Goal: Task Accomplishment & Management: Use online tool/utility

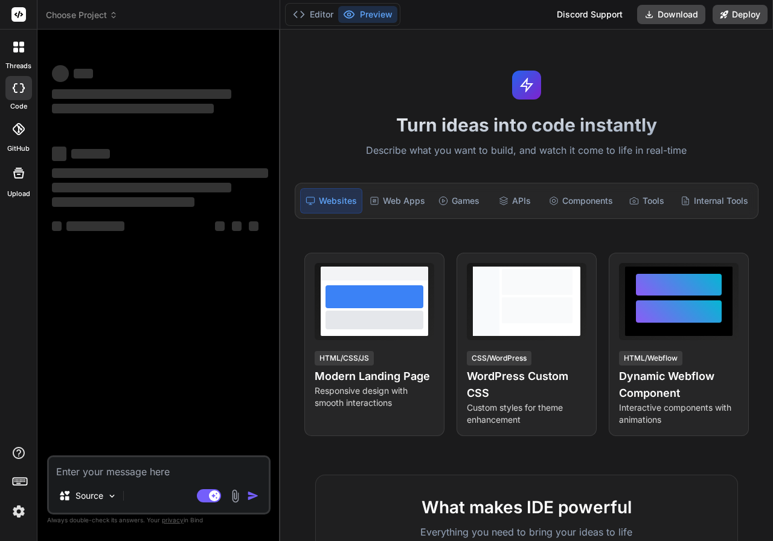
click at [115, 14] on icon at bounding box center [113, 15] width 8 height 8
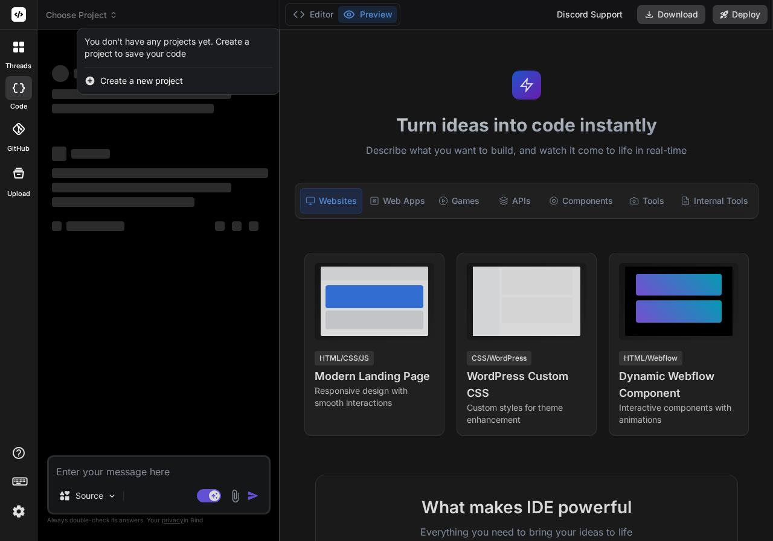
click at [374, 65] on div at bounding box center [386, 270] width 773 height 541
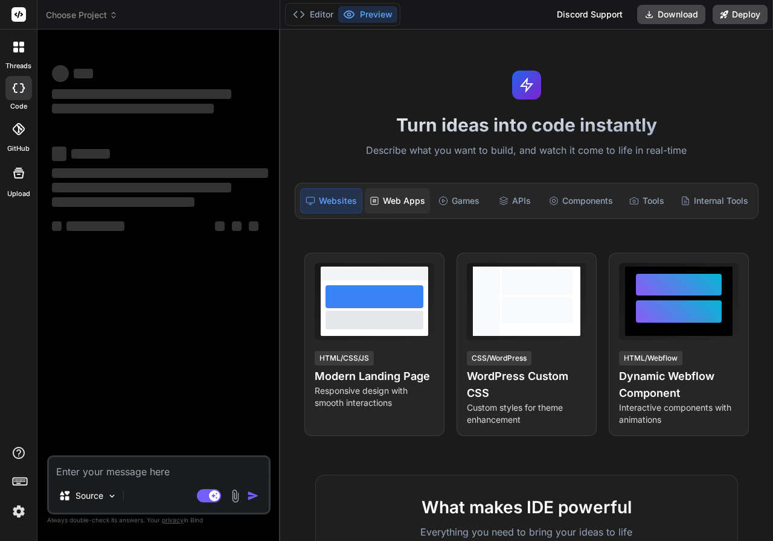
click at [407, 200] on div "Web Apps" at bounding box center [397, 200] width 65 height 25
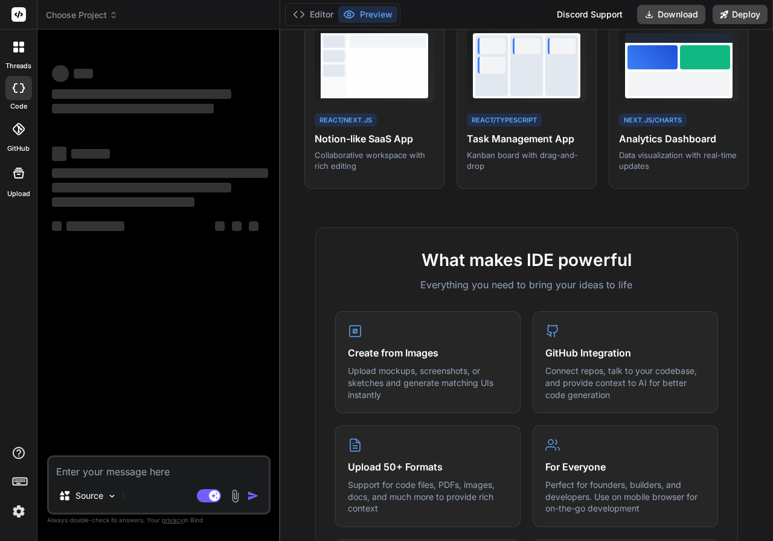
scroll to position [241, 0]
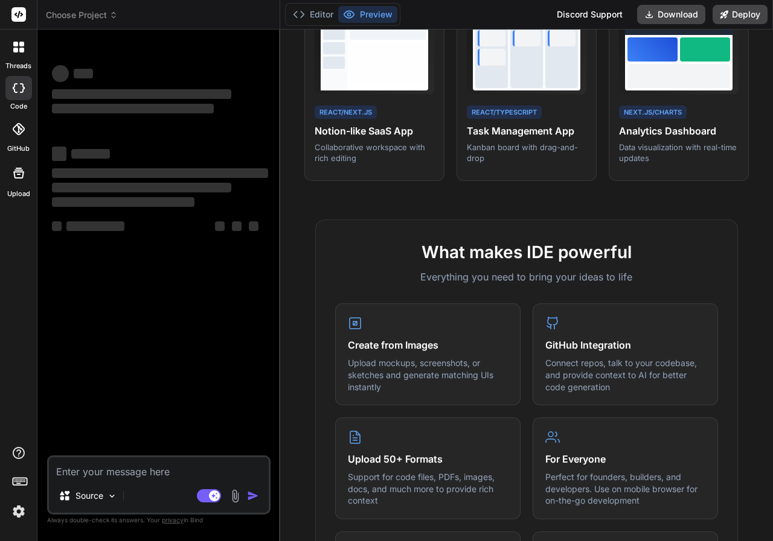
click at [107, 11] on span "Choose Project" at bounding box center [82, 15] width 72 height 12
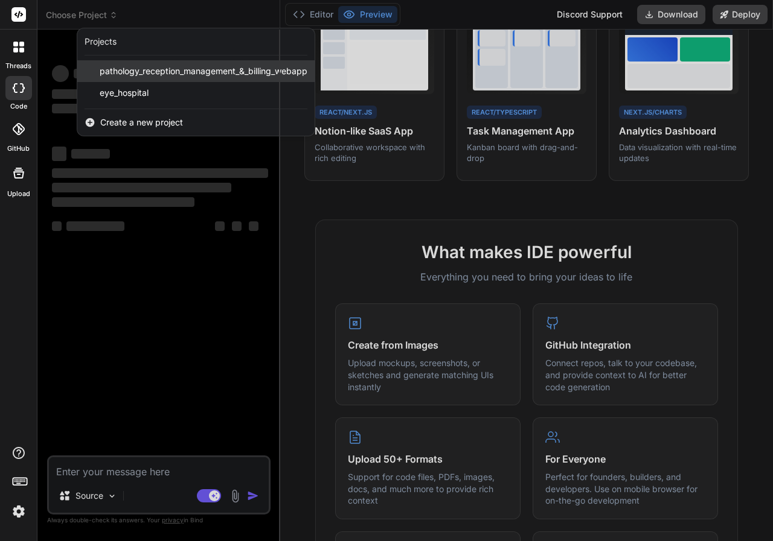
click at [171, 75] on span "pathology_reception_management_&_billing_webapp" at bounding box center [204, 71] width 208 height 12
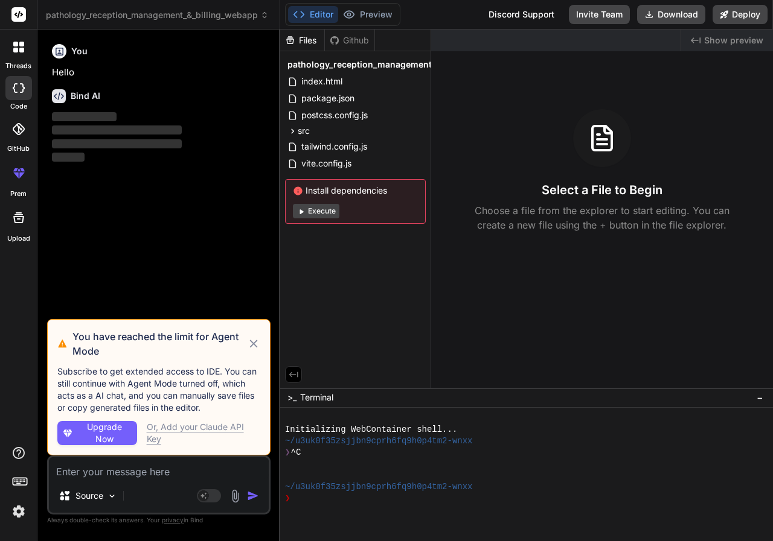
click at [253, 345] on icon at bounding box center [253, 344] width 8 height 8
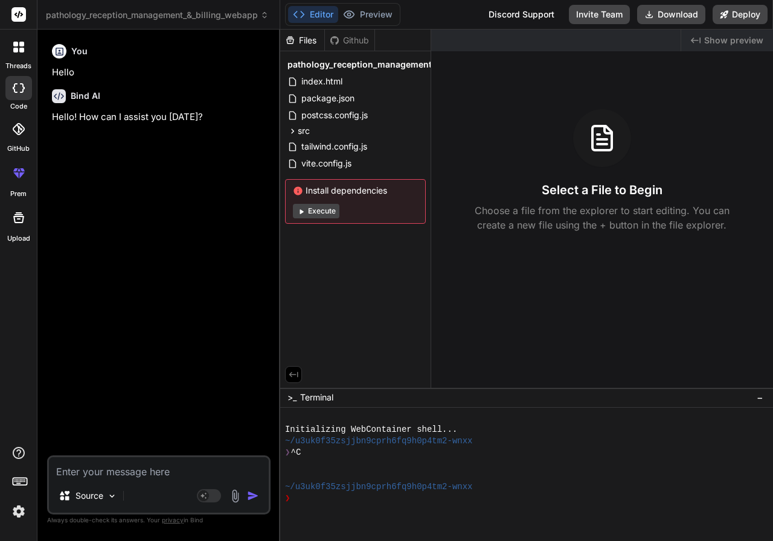
type textarea "x"
click at [172, 479] on div "Source Agent Mode. When this toggle is activated, AI automatically makes decisi…" at bounding box center [158, 485] width 223 height 59
click at [172, 479] on textarea at bounding box center [159, 468] width 220 height 22
type textarea "N"
type textarea "x"
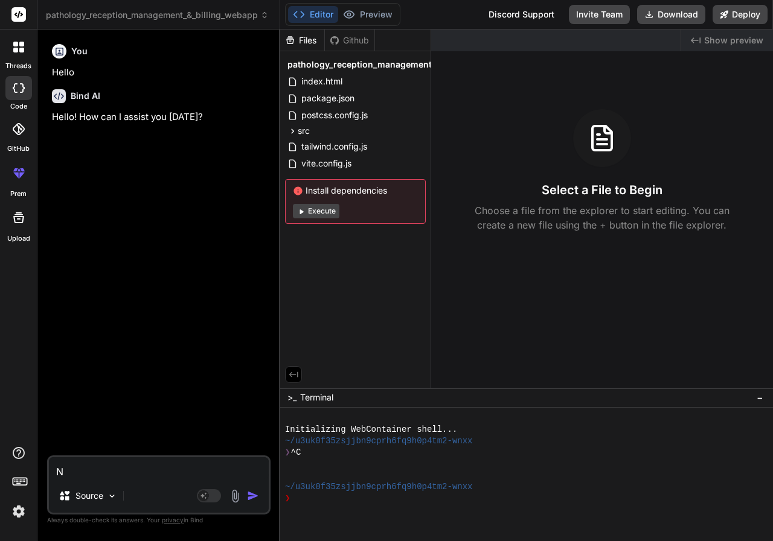
type textarea "NO"
type textarea "x"
type textarea "NO"
type textarea "x"
type textarea "NO P"
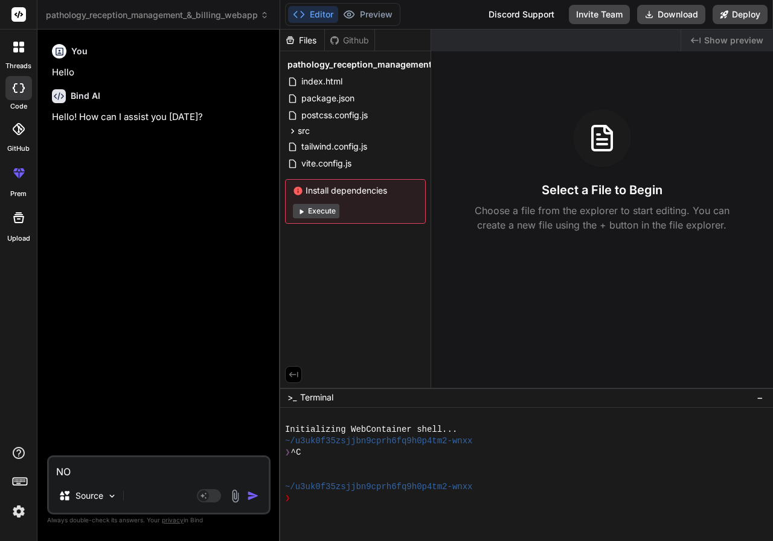
type textarea "x"
type textarea "NO PR"
type textarea "x"
type textarea "NO PRE"
type textarea "x"
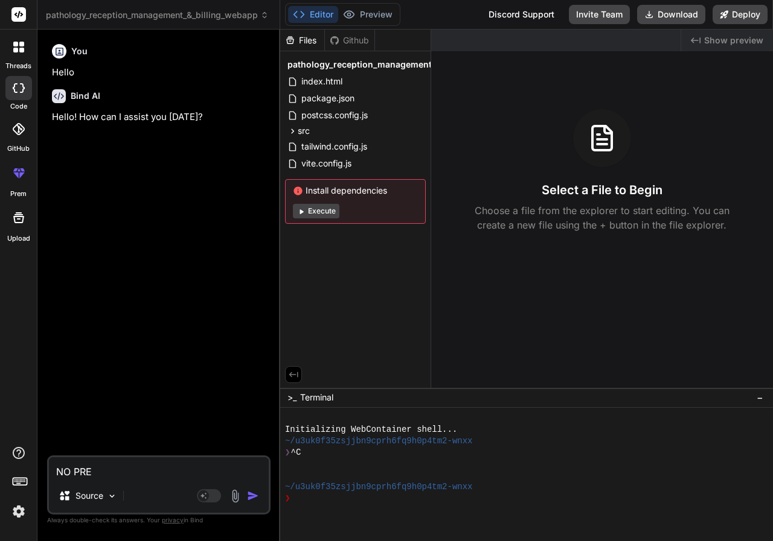
type textarea "NO PREV"
type textarea "x"
type textarea "NO PREVI"
type textarea "x"
type textarea "NO PREVIE"
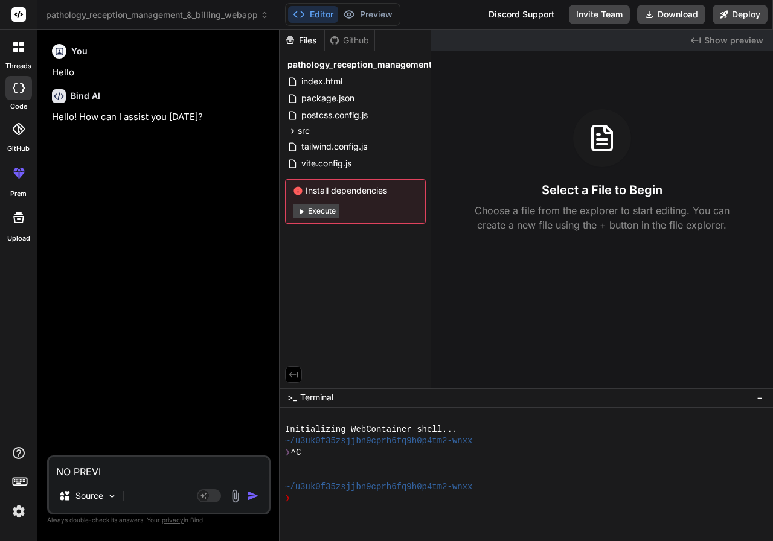
type textarea "x"
type textarea "NO PREVIEW"
type textarea "x"
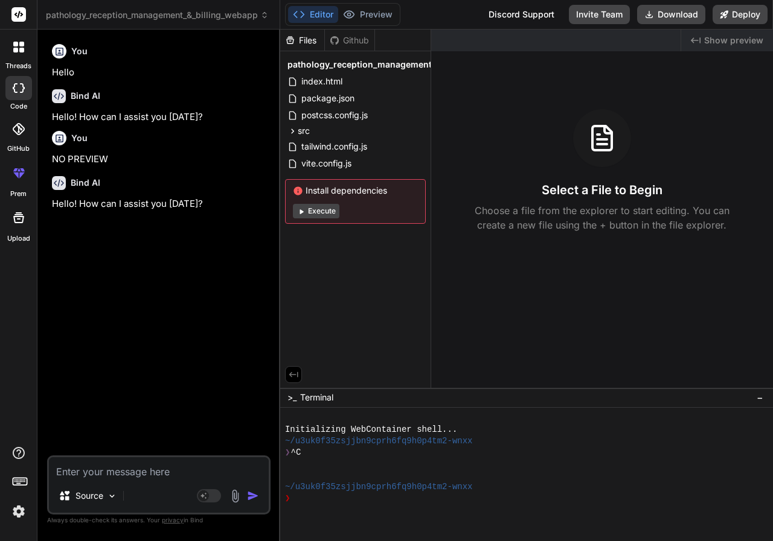
click at [320, 218] on button "Execute" at bounding box center [316, 211] width 46 height 14
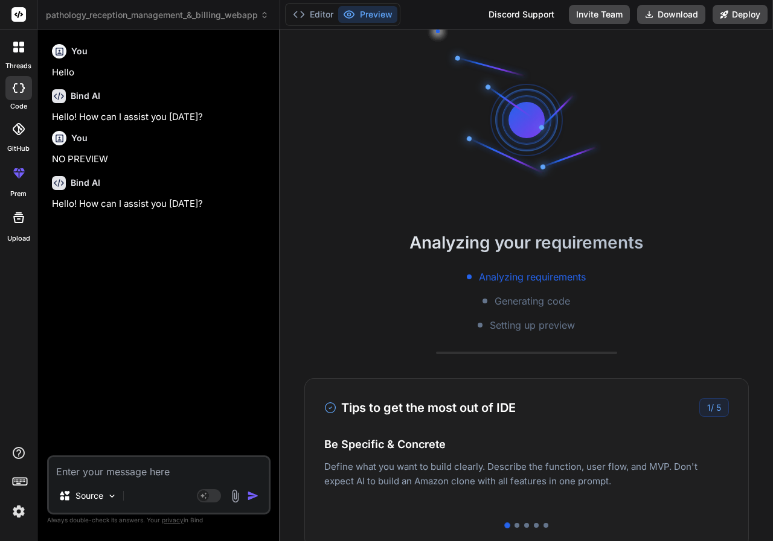
scroll to position [34, 0]
click at [328, 8] on button "Editor" at bounding box center [313, 14] width 50 height 17
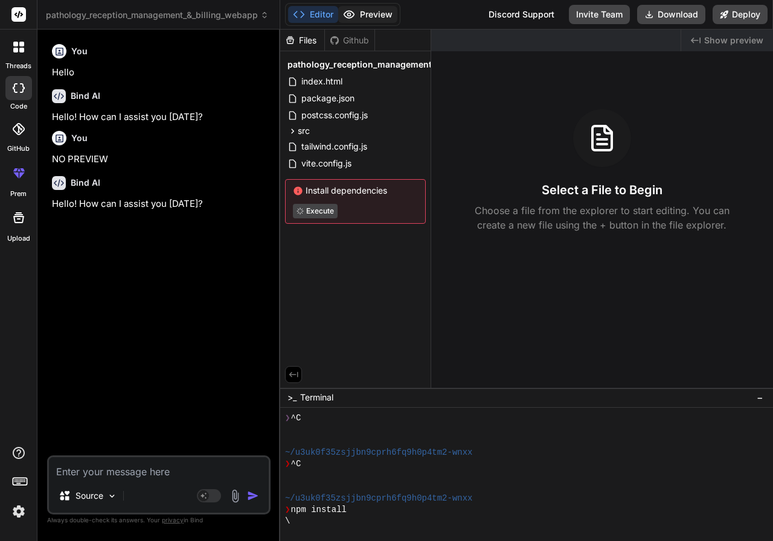
click at [387, 19] on button "Preview" at bounding box center [367, 14] width 59 height 17
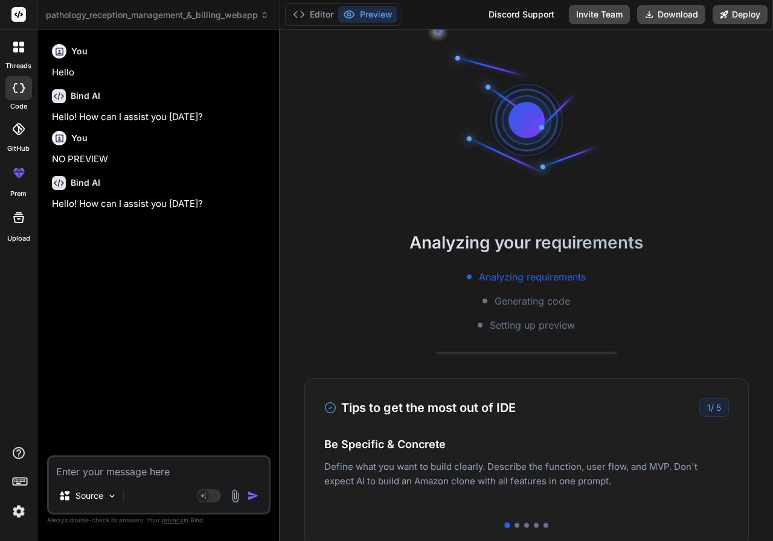
click at [10, 100] on div at bounding box center [18, 88] width 27 height 24
click at [322, 10] on button "Editor" at bounding box center [313, 14] width 50 height 17
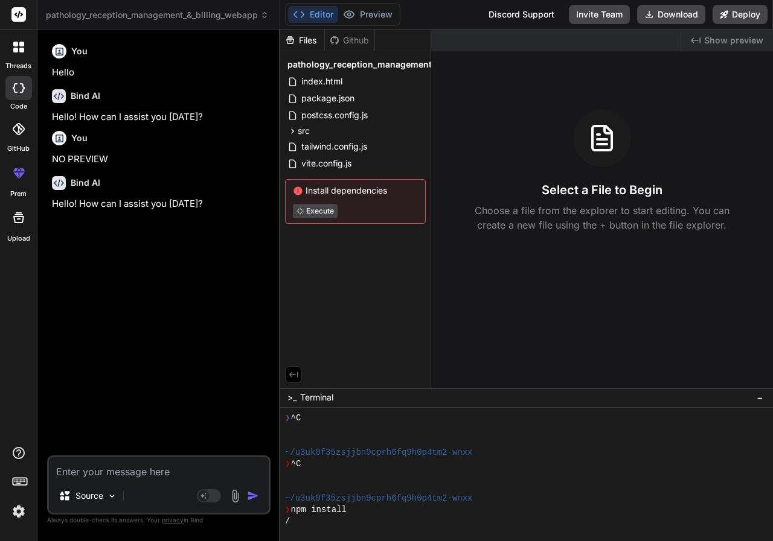
type textarea "x"
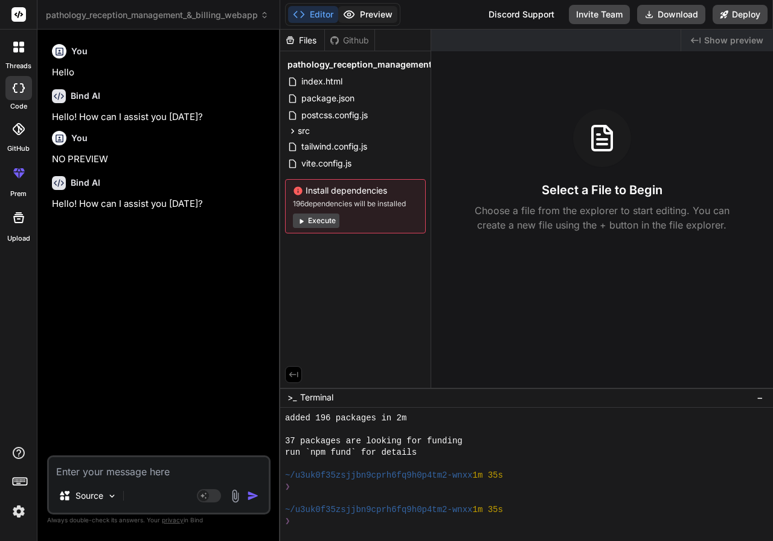
click at [362, 11] on button "Preview" at bounding box center [367, 14] width 59 height 17
click at [176, 473] on textarea at bounding box center [159, 468] width 220 height 22
type textarea "N"
type textarea "x"
type textarea "NO"
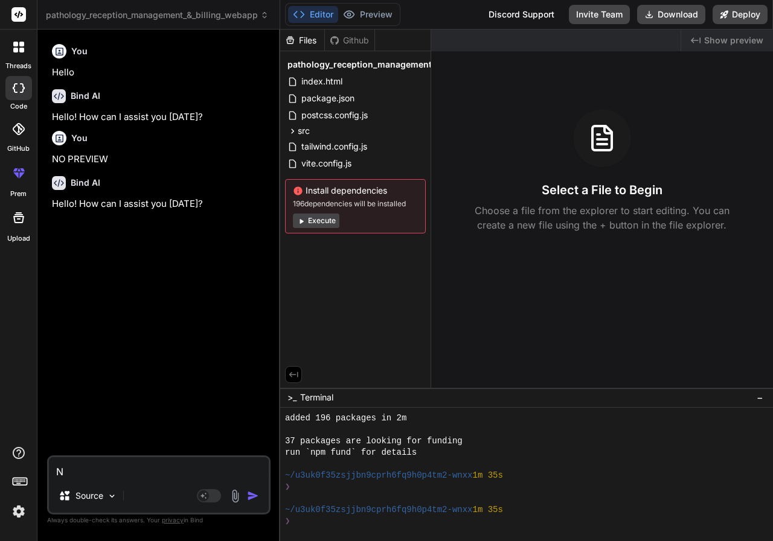
type textarea "x"
type textarea "NO"
type textarea "x"
type textarea "NO P"
type textarea "x"
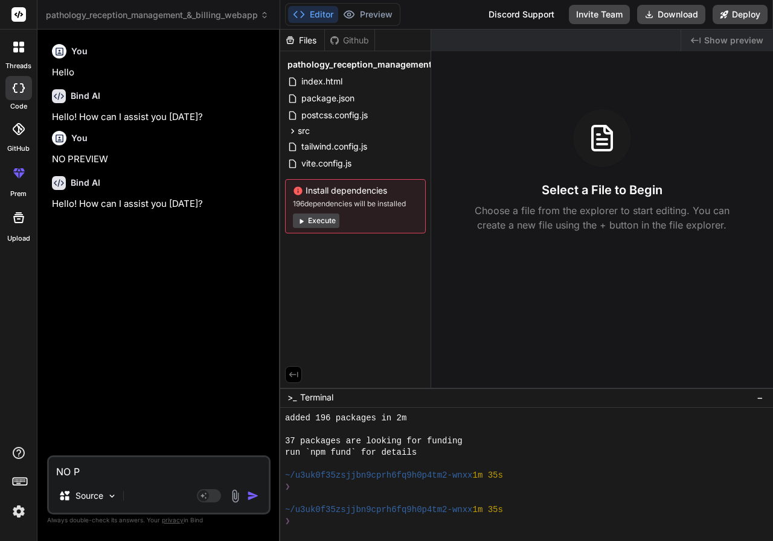
type textarea "NO PR"
type textarea "x"
type textarea "NO PRE"
type textarea "x"
type textarea "NO PREV"
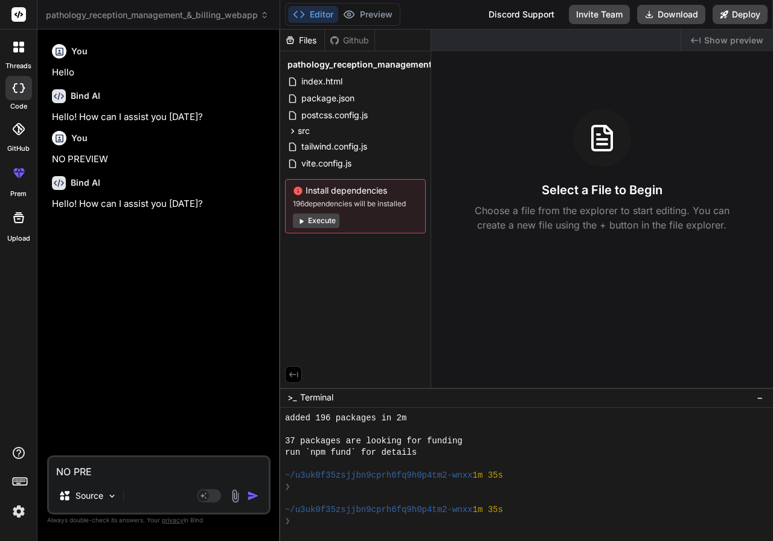
type textarea "x"
type textarea "NO PREVI"
type textarea "x"
type textarea "NO PREVIE"
type textarea "x"
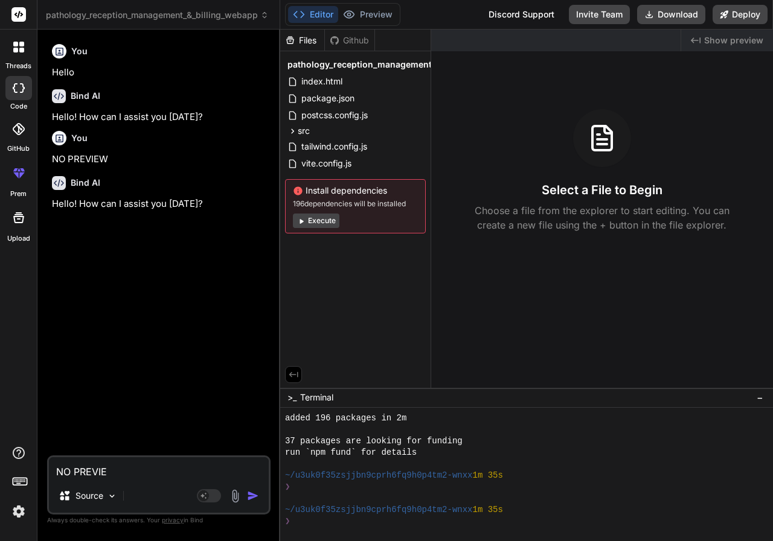
type textarea "NO PREVIEW"
type textarea "x"
type textarea "NO PREVIEW"
type textarea "x"
type textarea "NO PREVIEW F"
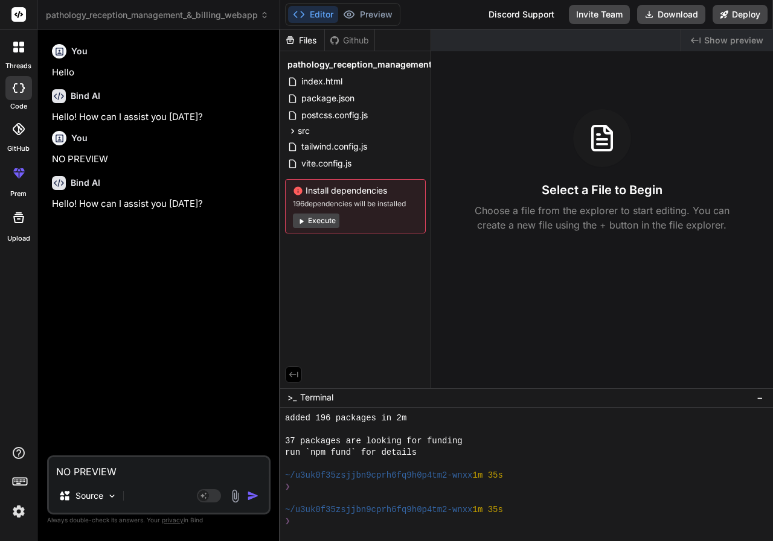
type textarea "x"
type textarea "NO PREVIEW"
type textarea "x"
type textarea "NO PREVIEW O"
type textarea "x"
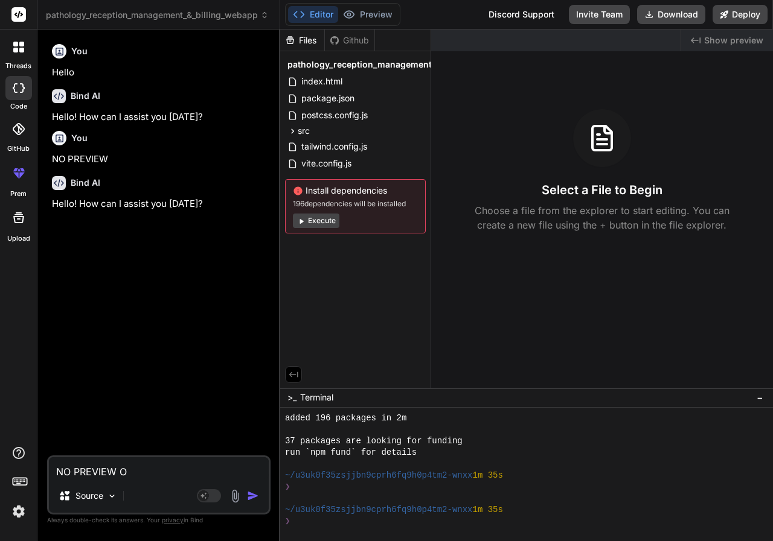
type textarea "NO PREVIEW OF"
type textarea "x"
type textarea "NO PREVIEW OF"
type textarea "x"
type textarea "NO PREVIEW OF M"
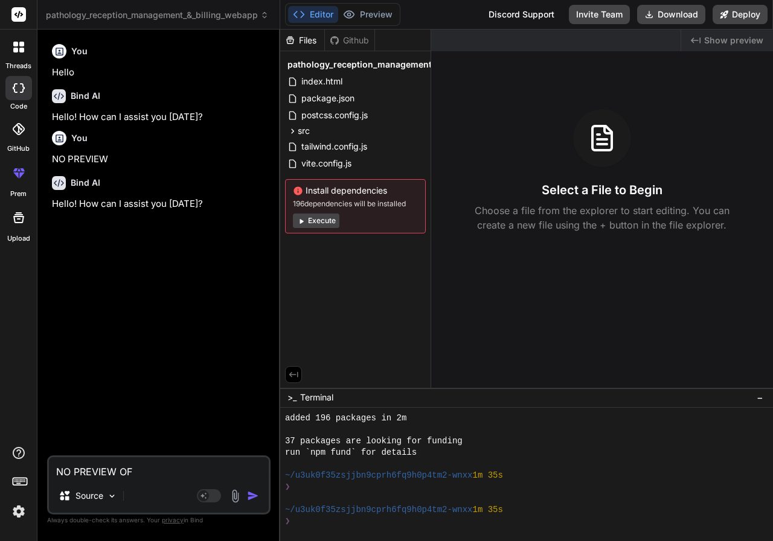
type textarea "x"
type textarea "NO PREVIEW OF MY"
type textarea "x"
type textarea "NO PREVIEW OF MY"
type textarea "x"
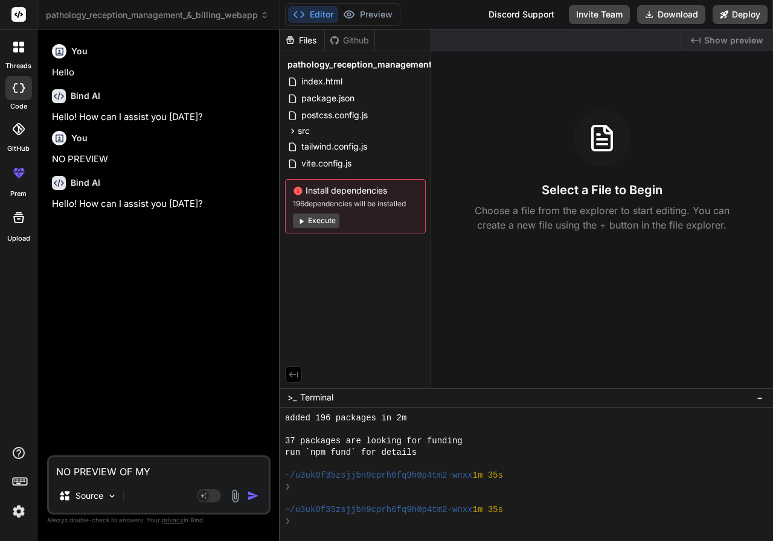
type textarea "NO PREVIEW OF MY ["
type textarea "x"
type textarea "NO PREVIEW OF MY [R"
type textarea "x"
type textarea "NO PREVIEW OF MY [RO"
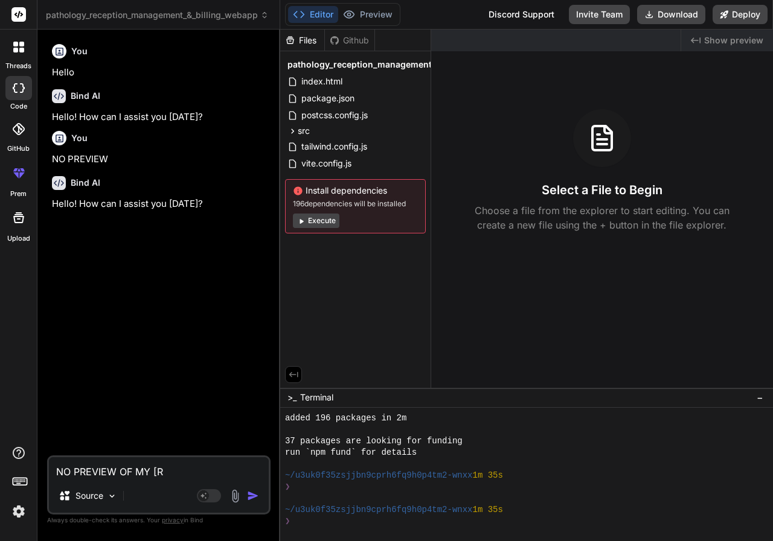
type textarea "x"
type textarea "NO PREVIEW OF MY [ROJ"
type textarea "x"
type textarea "NO PREVIEW OF MY [ROJE"
type textarea "x"
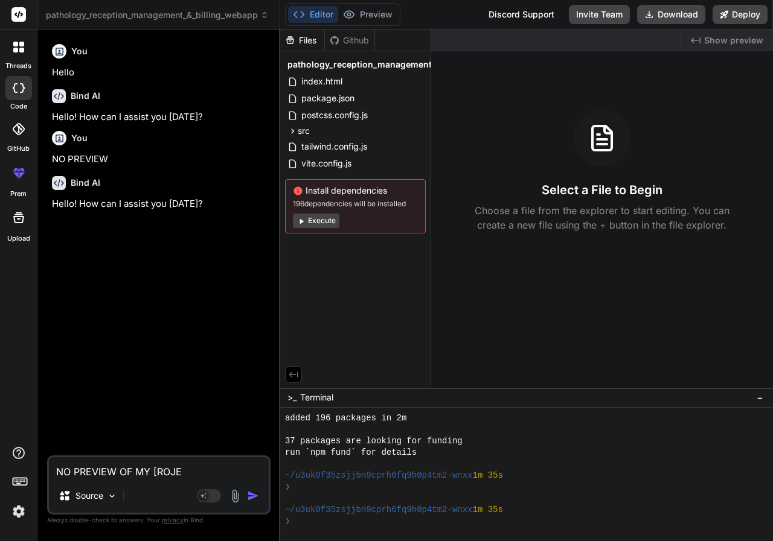
type textarea "NO PREVIEW OF MY [ROJEC"
type textarea "x"
type textarea "NO PREVIEW OF MY [ROJECT"
type textarea "x"
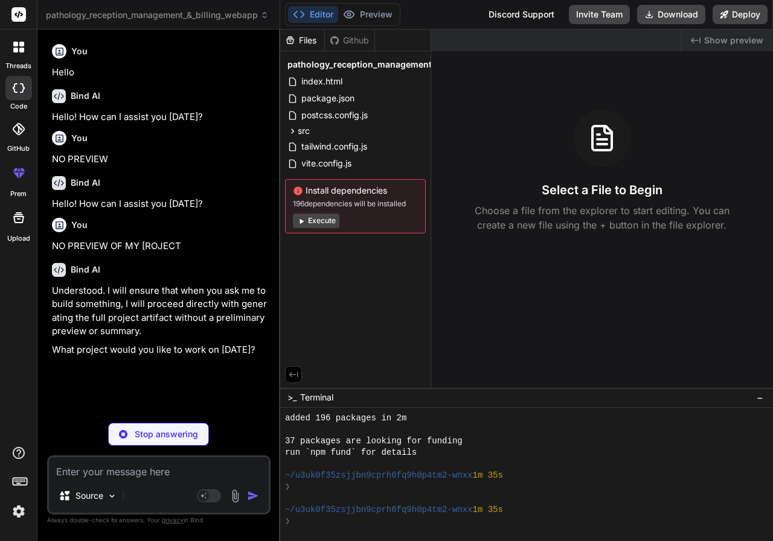
type textarea "x"
click at [261, 16] on icon at bounding box center [264, 15] width 8 height 8
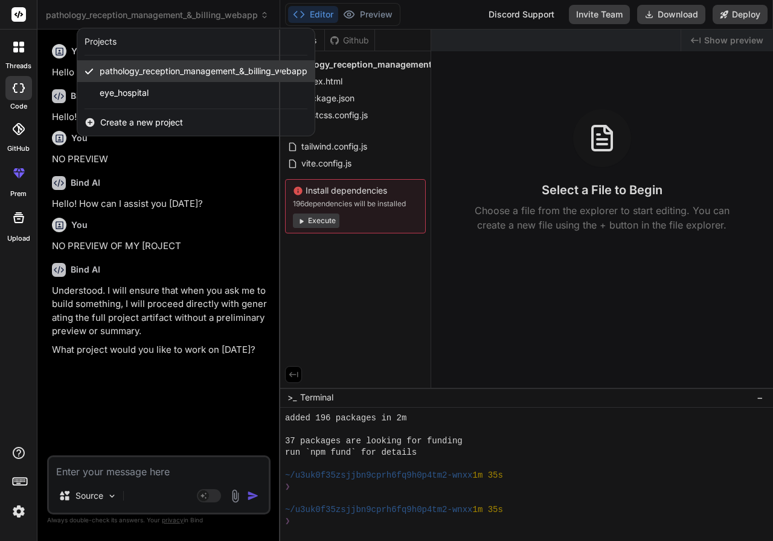
click at [213, 69] on span "pathology_reception_management_&_billing_webapp" at bounding box center [204, 71] width 208 height 12
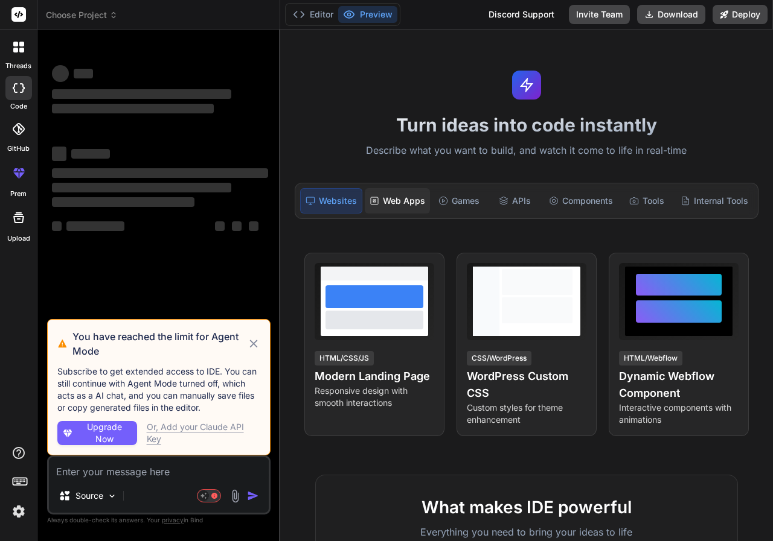
click at [397, 203] on div "Web Apps" at bounding box center [397, 200] width 65 height 25
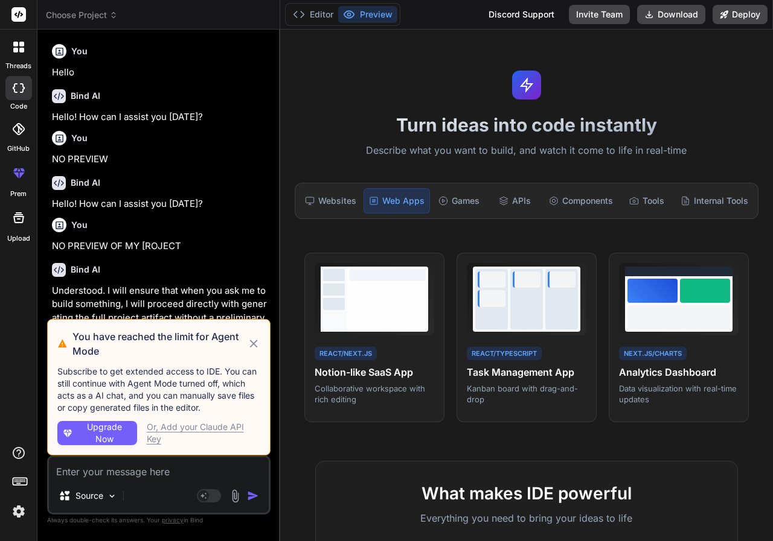
scroll to position [40, 0]
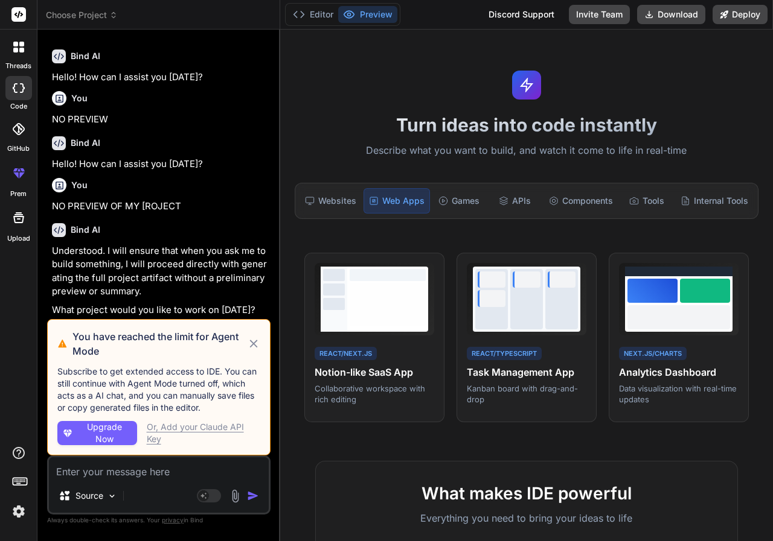
click at [265, 348] on div "You have reached the limit for Agent Mode Subscribe to get extended access to I…" at bounding box center [158, 387] width 223 height 136
click at [263, 346] on div "You have reached the limit for Agent Mode Subscribe to get extended access to I…" at bounding box center [158, 387] width 223 height 136
click at [253, 345] on icon at bounding box center [253, 344] width 13 height 14
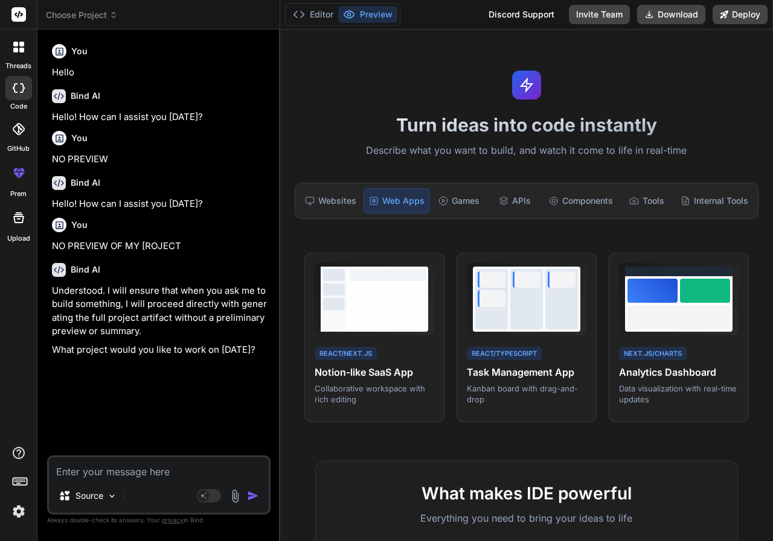
scroll to position [0, 0]
click at [103, 501] on p "Source" at bounding box center [89, 496] width 28 height 12
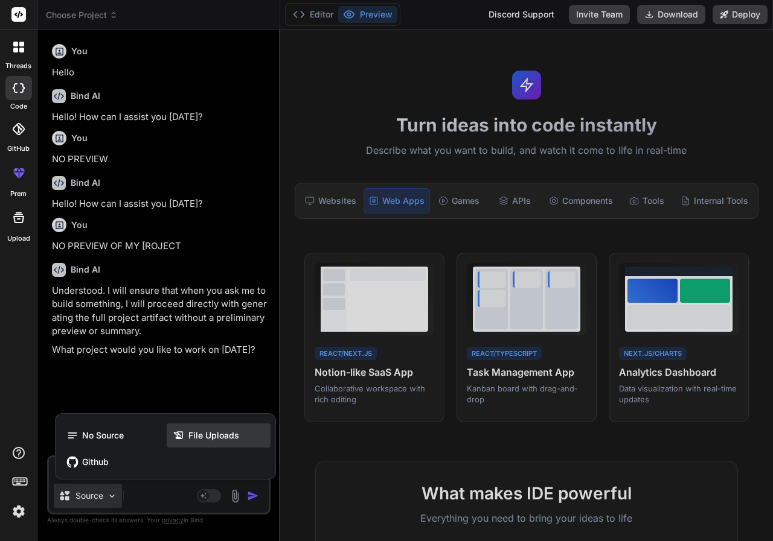
click at [190, 436] on span "File Uploads" at bounding box center [213, 436] width 51 height 12
type textarea "x"
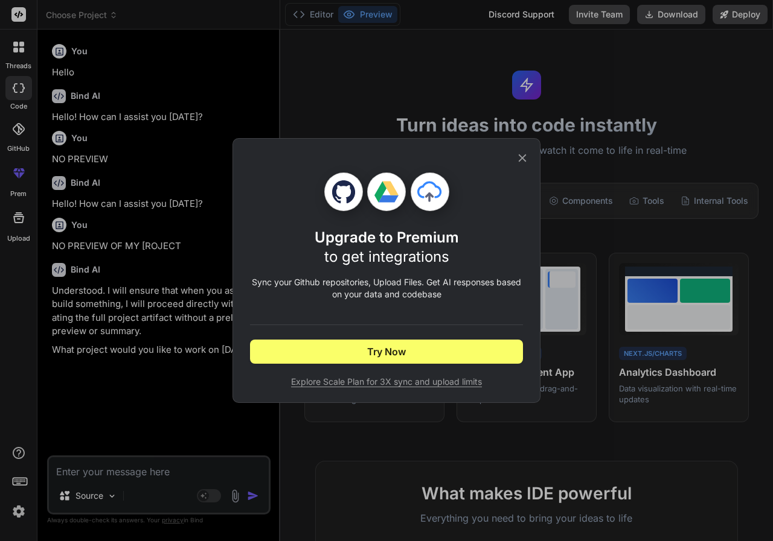
click at [522, 164] on icon at bounding box center [521, 157] width 13 height 13
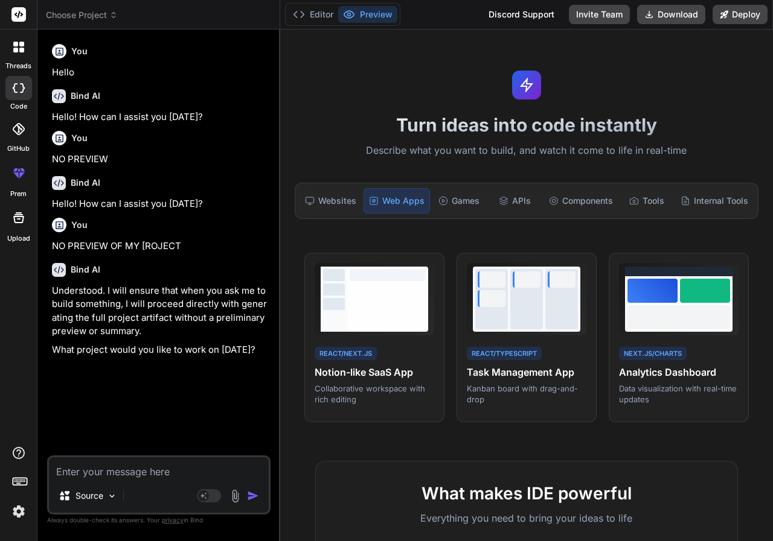
click at [196, 473] on textarea at bounding box center [159, 468] width 220 height 22
type textarea "M"
type textarea "x"
type textarea "MY"
type textarea "x"
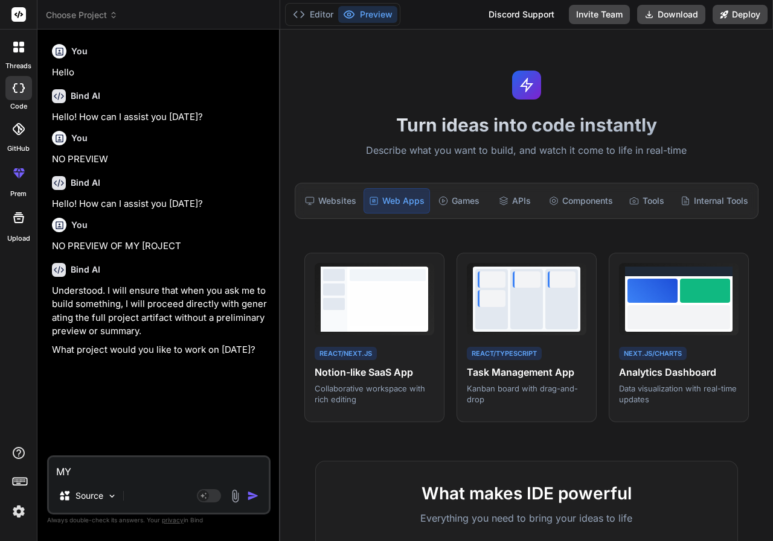
type textarea "MY"
type textarea "x"
type textarea "MY P"
type textarea "x"
type textarea "MY PR"
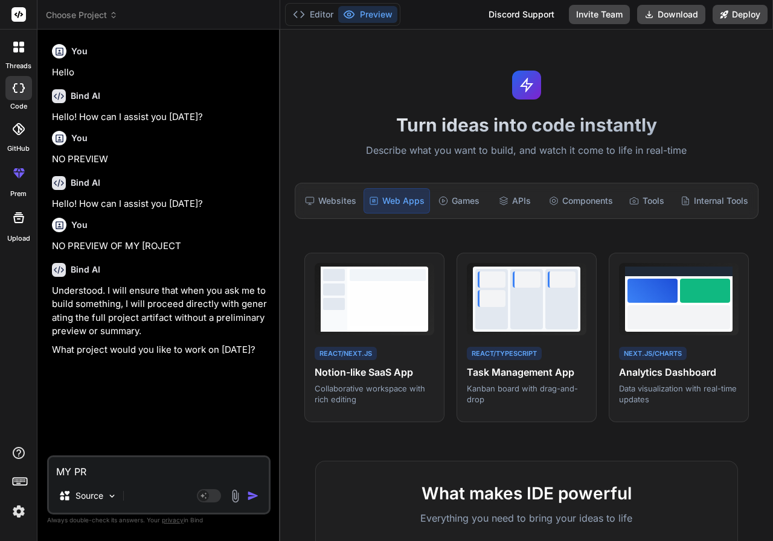
type textarea "x"
type textarea "MY PRE"
type textarea "x"
type textarea "MY PREV"
type textarea "x"
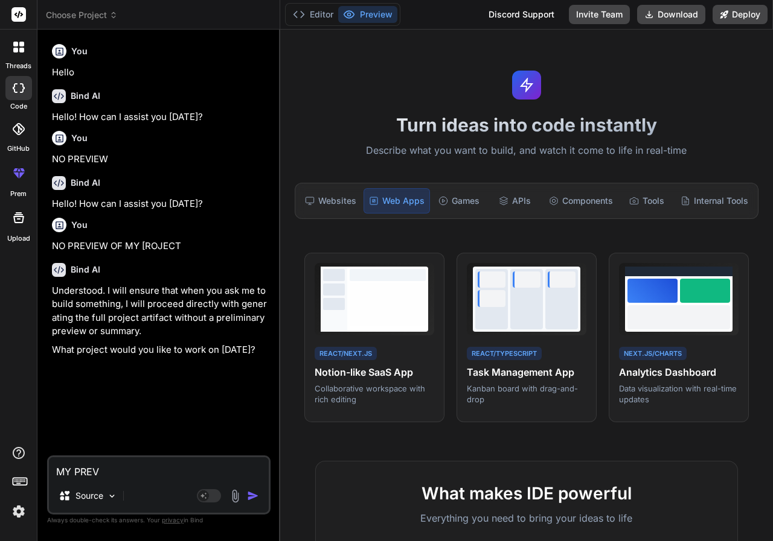
type textarea "MY PREVI"
type textarea "x"
type textarea "MY PREVIO"
type textarea "x"
type textarea "MY PREVIOU"
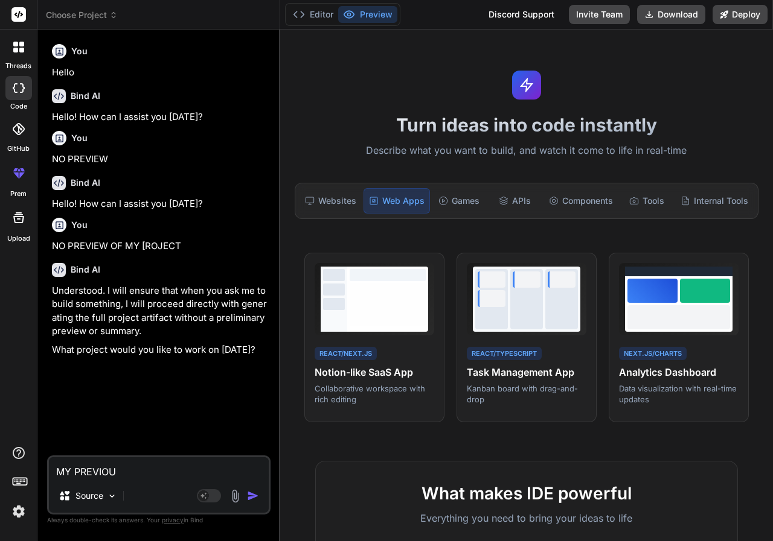
type textarea "x"
type textarea "MY PREVIOUS"
type textarea "x"
type textarea "MY PREVIOUS"
type textarea "x"
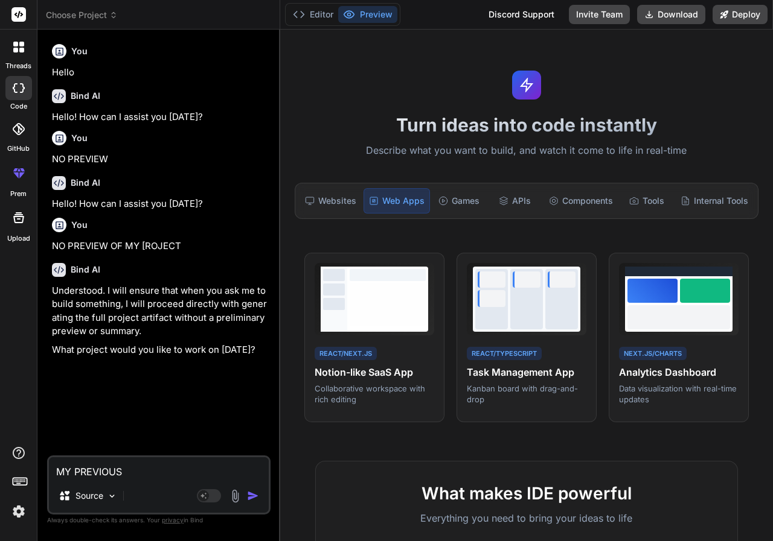
type textarea "MY PREVIOUS M"
type textarea "x"
type textarea "MY PREVIOUS MA"
type textarea "x"
type textarea "MY PREVIOUS MAD"
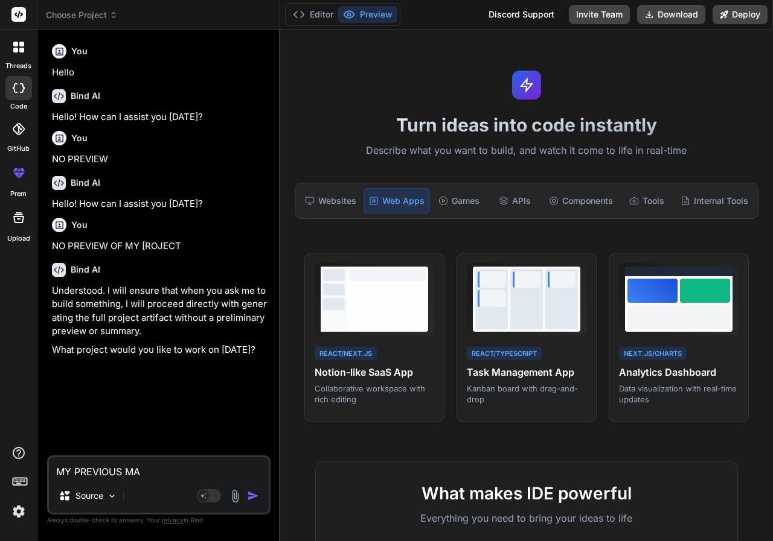
type textarea "x"
type textarea "MY PREVIOUS MADE"
type textarea "x"
type textarea "MY PREVIOUS MADE"
type textarea "x"
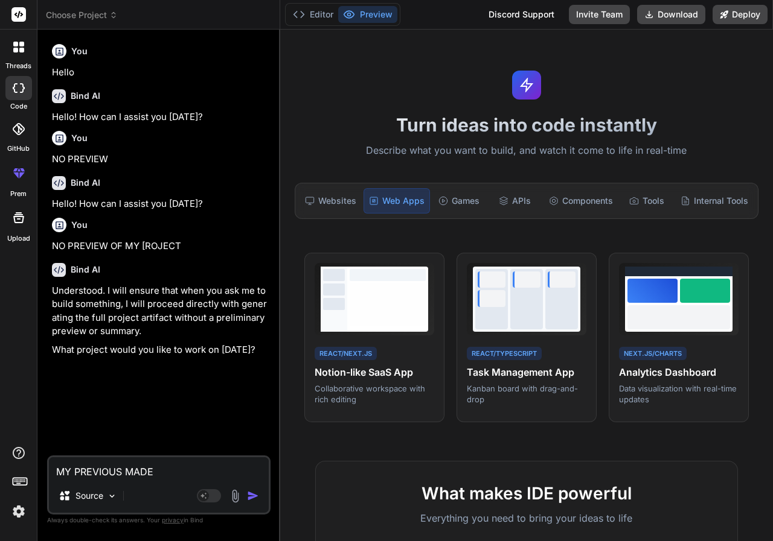
type textarea "MY PREVIOUS MADE P"
type textarea "x"
type textarea "MY PREVIOUS MADE PR"
type textarea "x"
type textarea "MY PREVIOUS MADE PRO"
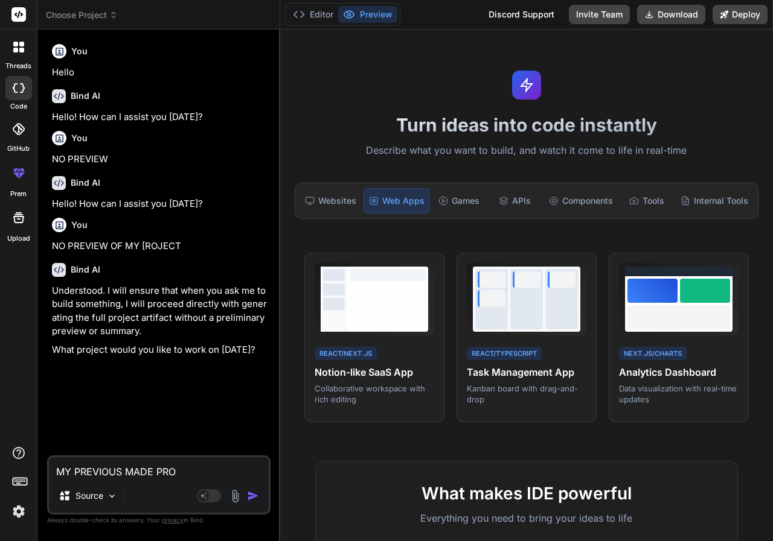
type textarea "x"
type textarea "MY PREVIOUS MADE PROJ"
type textarea "x"
type textarea "MY PREVIOUS MADE PROJE"
type textarea "x"
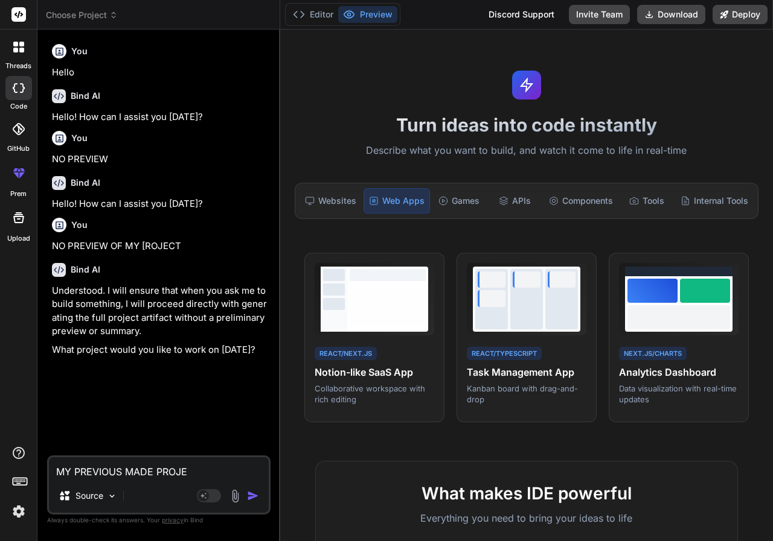
type textarea "MY PREVIOUS MADE PROJEC"
type textarea "x"
type textarea "MY PREVIOUS MADE PROJECT"
type textarea "x"
type textarea "MY PREVIOUS MADE PROJECT"
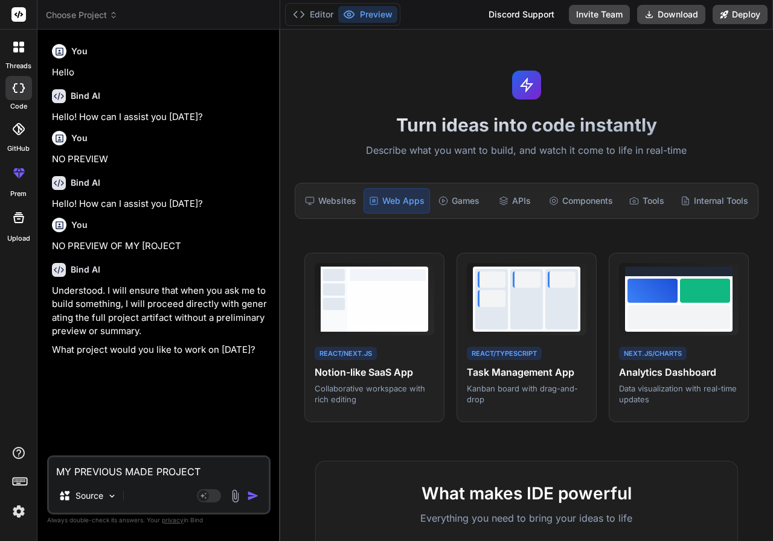
type textarea "x"
type textarea "MY PREVIOUS MADE PROJECT I"
type textarea "x"
type textarea "MY PREVIOUS MADE PROJECT IS"
type textarea "x"
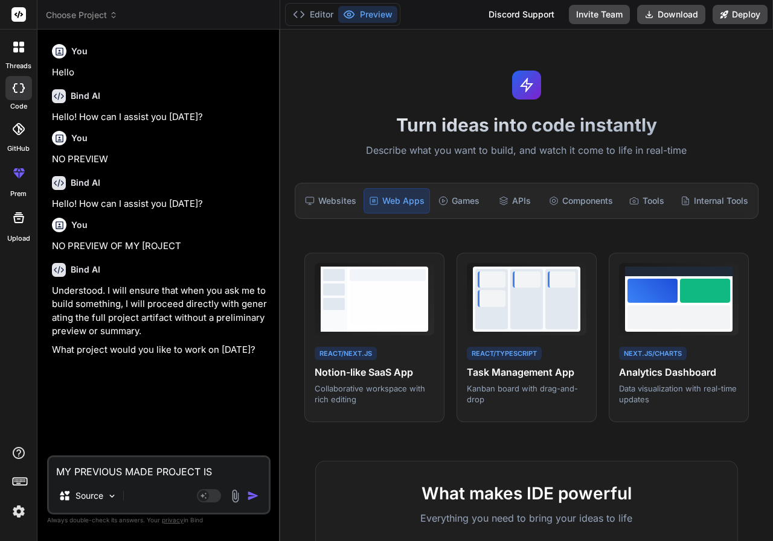
type textarea "MY PREVIOUS MADE PROJECT IS"
type textarea "x"
type textarea "MY PREVIOUS MADE PROJECT IS N"
type textarea "x"
type textarea "MY PREVIOUS MADE PROJECT IS NO"
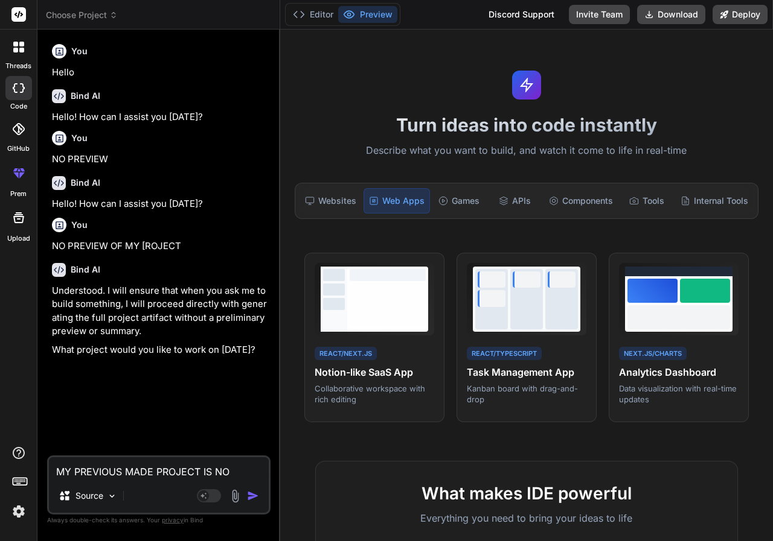
type textarea "x"
type textarea "MY PREVIOUS MADE PROJECT IS NOT"
type textarea "x"
type textarea "MY PREVIOUS MADE PROJECT IS NOT"
type textarea "x"
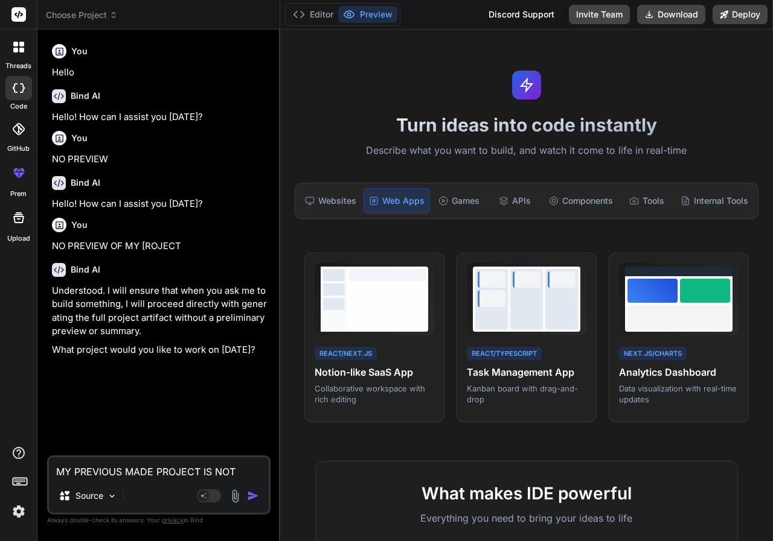
type textarea "MY PREVIOUS MADE PROJECT IS NOT O"
type textarea "x"
type textarea "MY PREVIOUS MADE PROJECT IS NOT OP"
type textarea "x"
type textarea "MY PREVIOUS MADE PROJECT IS NOT OPE"
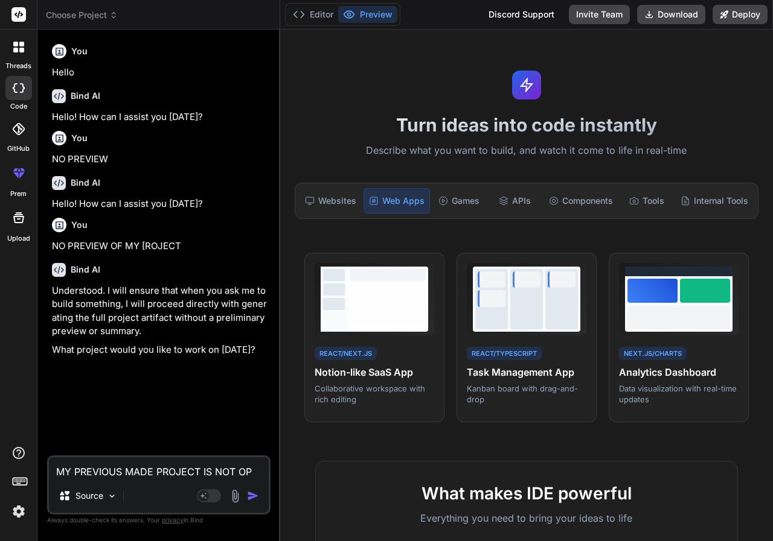
type textarea "x"
type textarea "MY PREVIOUS MADE PROJECT IS NOT OPER"
type textarea "x"
type textarea "MY PREVIOUS MADE PROJECT IS NOT OPE"
type textarea "x"
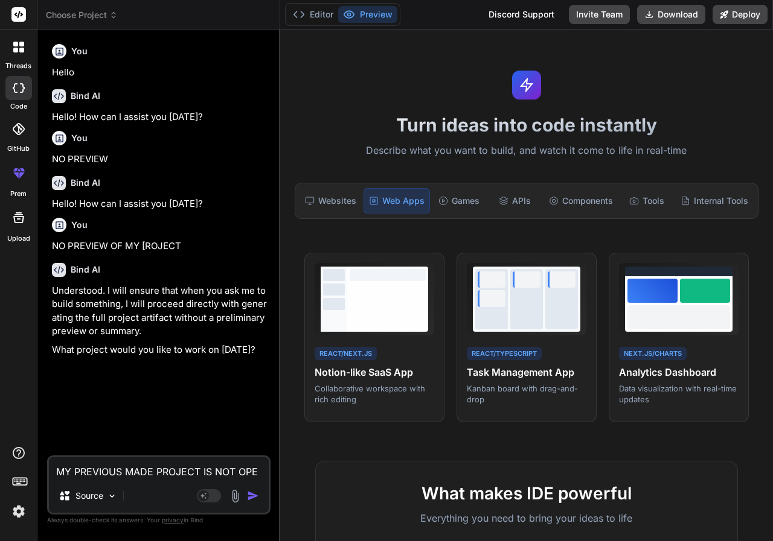
type textarea "MY PREVIOUS MADE PROJECT IS NOT OPEN"
type textarea "x"
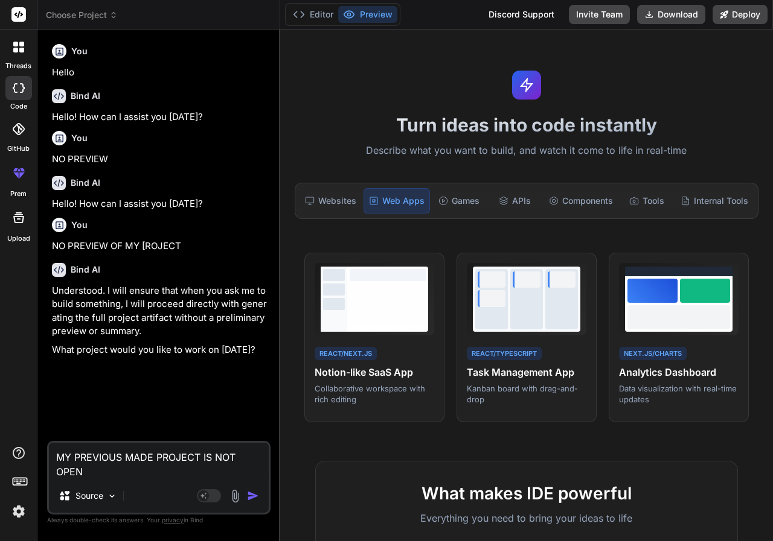
type textarea "MY PREVIOUS MADE PROJECT IS NOT OPENI"
type textarea "x"
type textarea "MY PREVIOUS MADE PROJECT IS NOT OPENIN"
type textarea "x"
type textarea "MY PREVIOUS MADE PROJECT IS NOT OPENING"
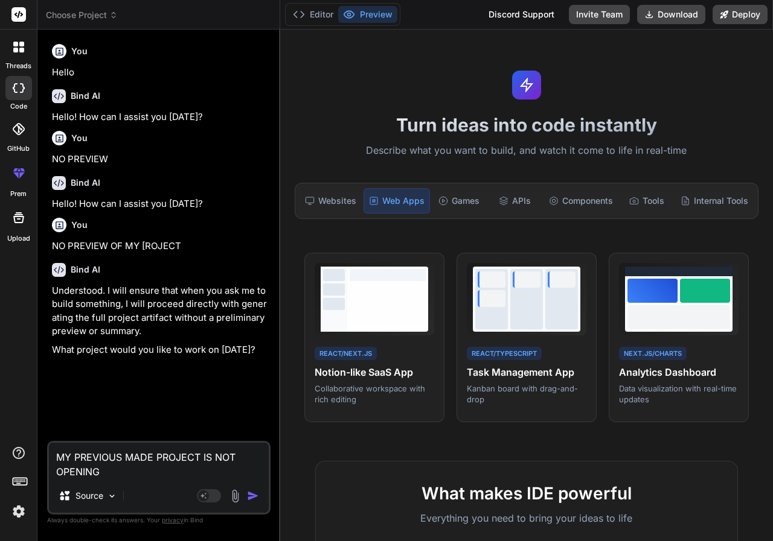
type textarea "x"
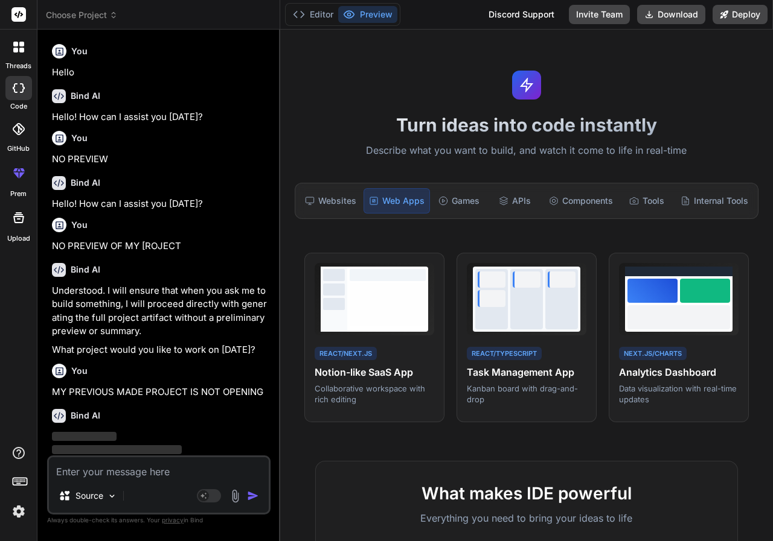
scroll to position [29, 0]
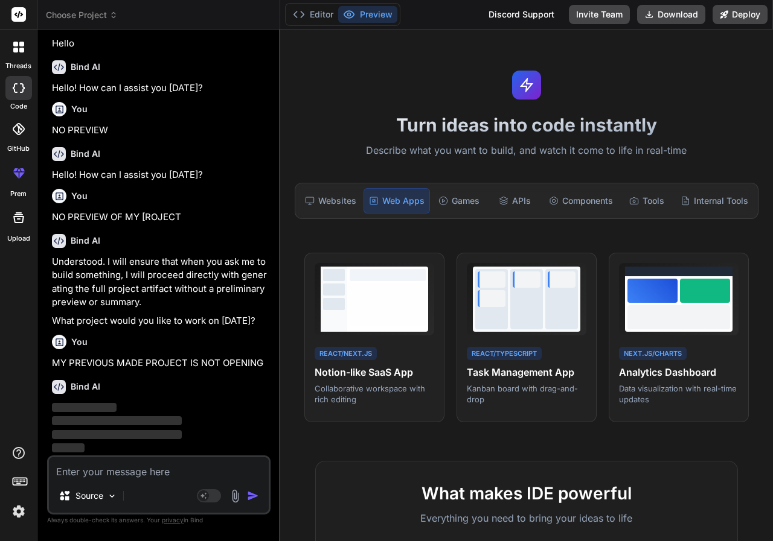
click at [194, 471] on textarea at bounding box center [159, 468] width 220 height 22
click at [109, 15] on span "Choose Project" at bounding box center [82, 15] width 72 height 12
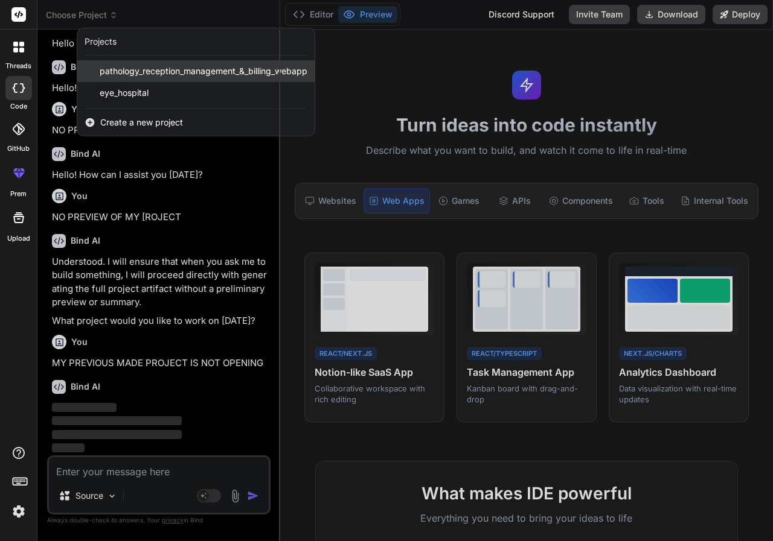
click at [137, 66] on span "pathology_reception_management_&_billing_webapp" at bounding box center [204, 71] width 208 height 12
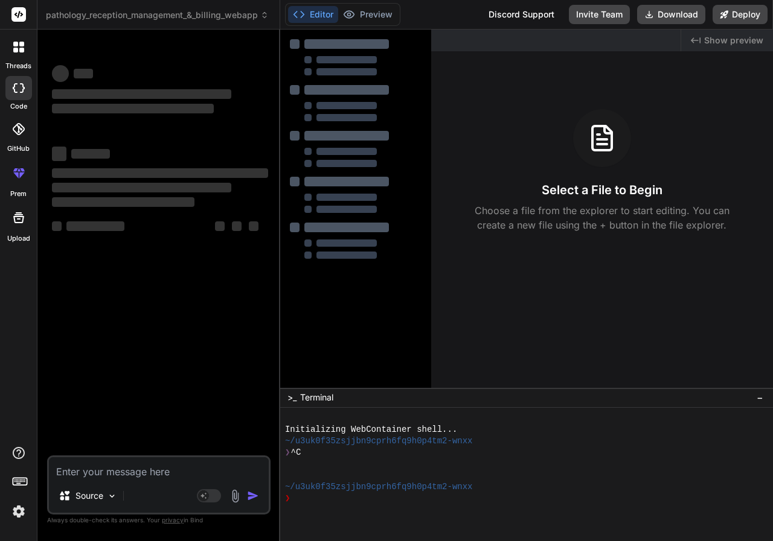
click at [444, 356] on div "Created with Pixso. Show preview Select a File to Begin Choose a file from the …" at bounding box center [602, 209] width 342 height 359
type textarea "x"
click at [266, 11] on icon at bounding box center [264, 15] width 8 height 8
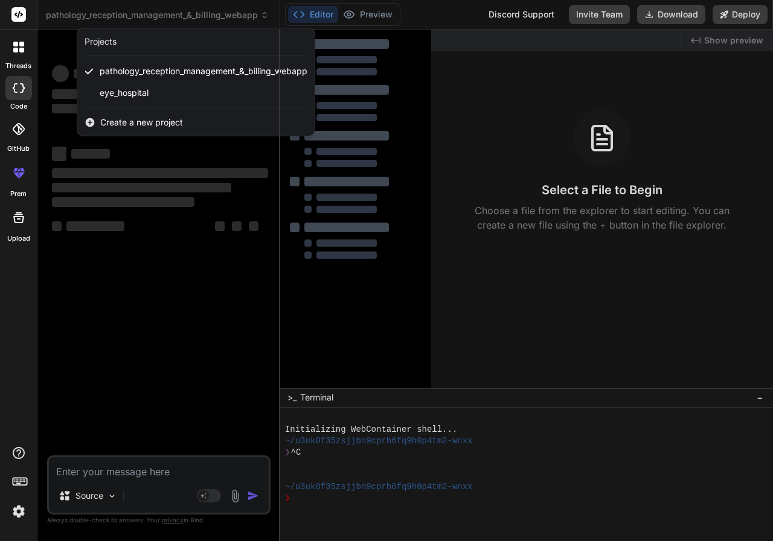
click at [228, 118] on div "Create a new project" at bounding box center [195, 122] width 237 height 27
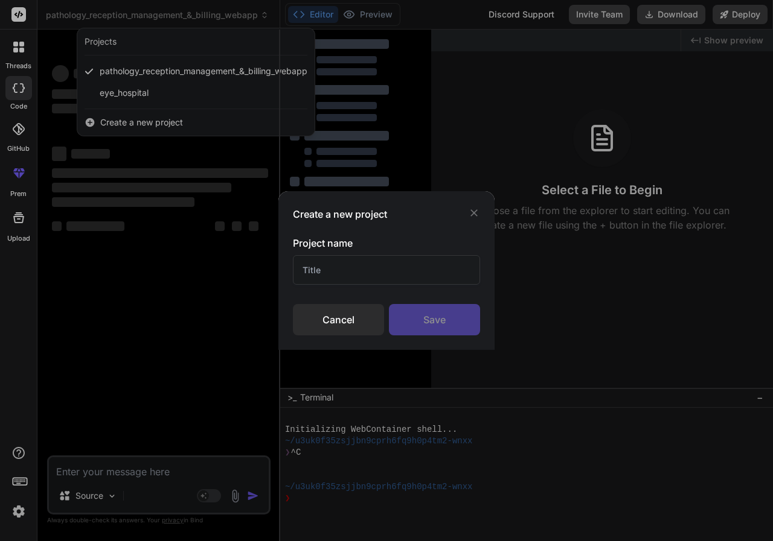
click at [351, 273] on input "text" at bounding box center [386, 270] width 187 height 30
type input "E"
type input "PATHO"
click at [448, 311] on div "Save" at bounding box center [434, 319] width 91 height 31
click at [431, 325] on div "Saving..." at bounding box center [434, 319] width 91 height 31
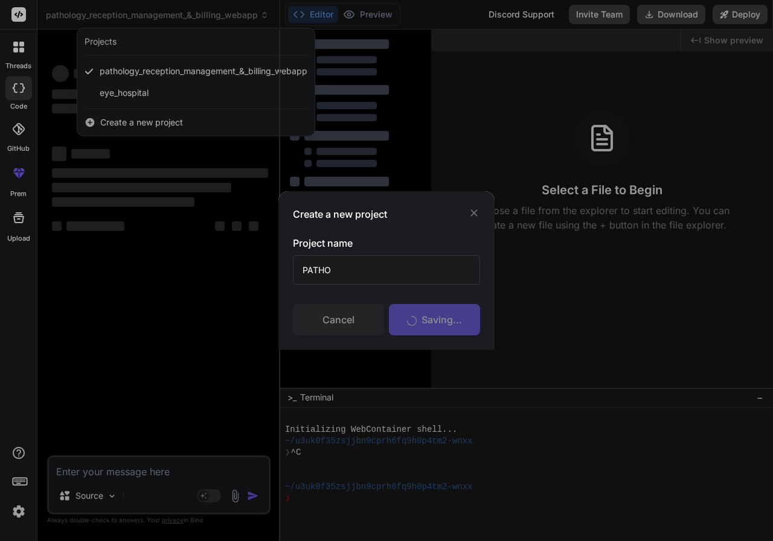
click at [237, 311] on div "Create a new project Project name PATHO Cancel Saving..." at bounding box center [386, 270] width 773 height 541
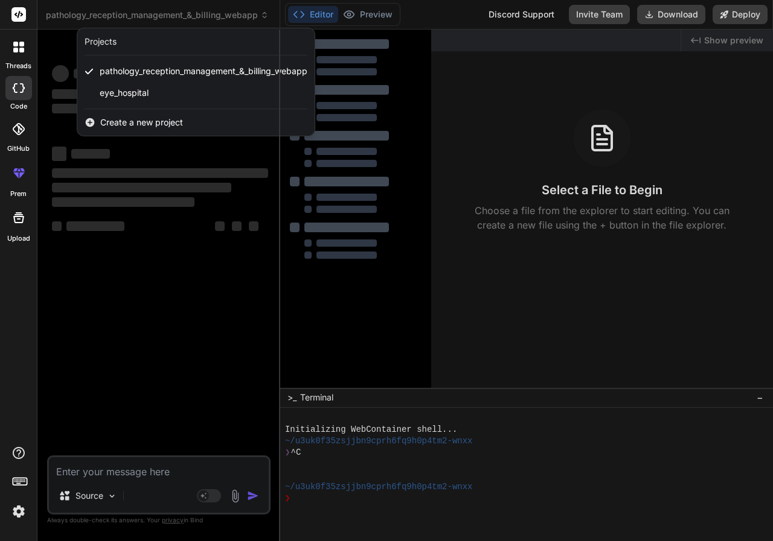
click at [154, 119] on span "Create a new project" at bounding box center [141, 122] width 83 height 12
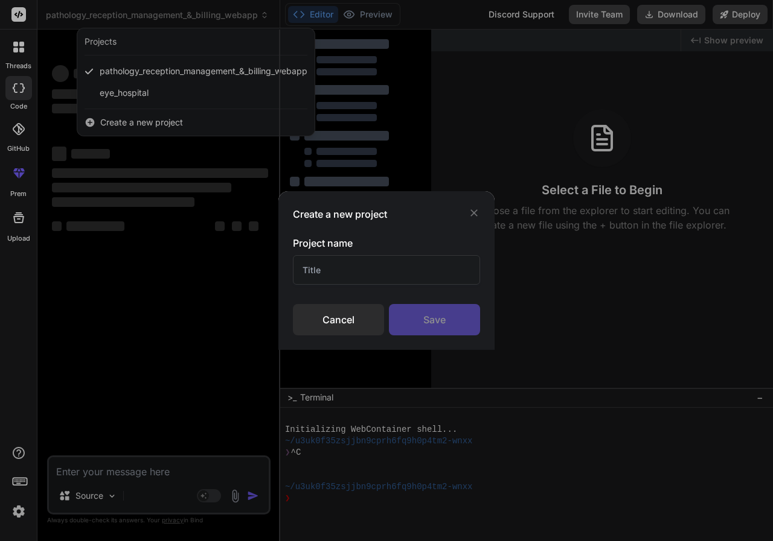
click at [438, 320] on div "Save" at bounding box center [434, 319] width 91 height 31
click at [273, 279] on div "Create a new project Project name Cancel Saving..." at bounding box center [386, 270] width 773 height 541
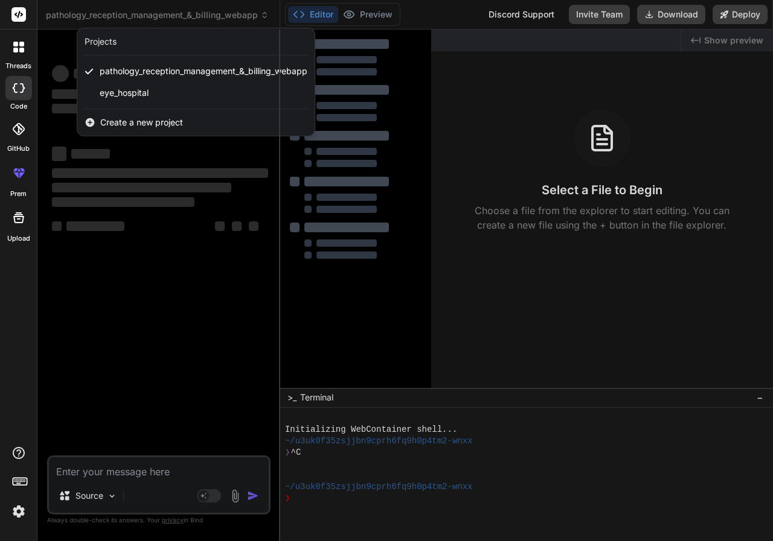
click at [512, 110] on div at bounding box center [386, 270] width 773 height 541
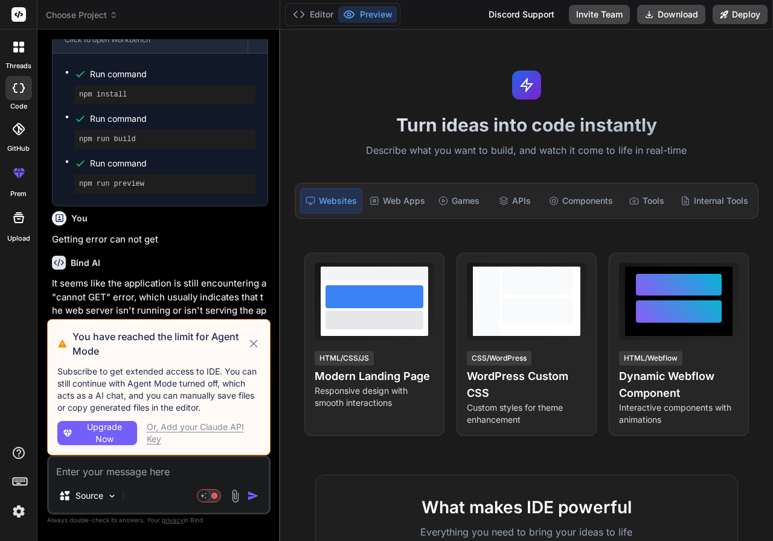
scroll to position [744, 0]
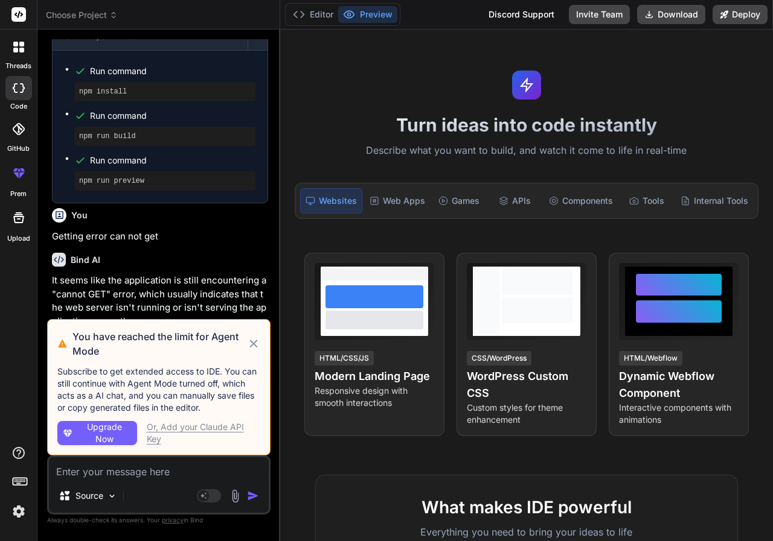
click at [257, 344] on icon at bounding box center [253, 344] width 13 height 14
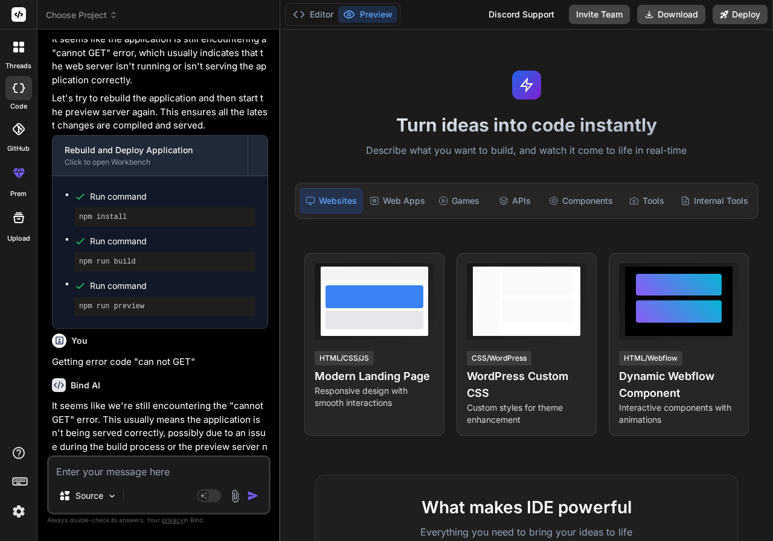
scroll to position [1279, 0]
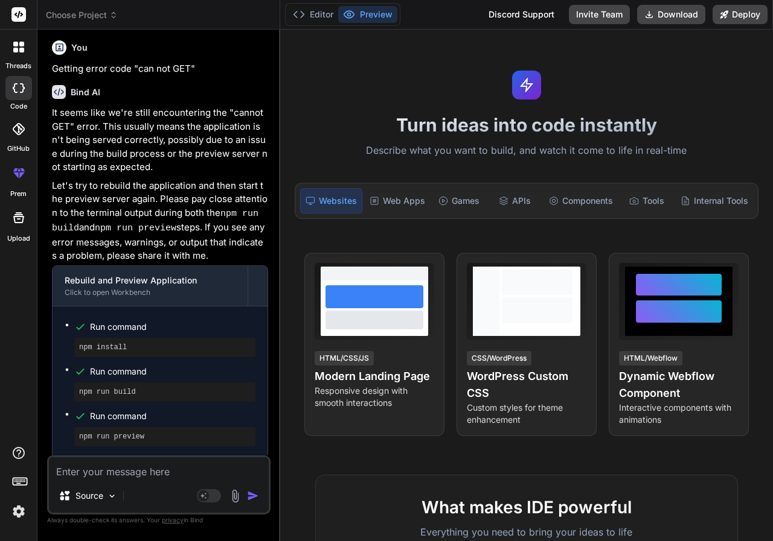
click at [247, 496] on img "button" at bounding box center [253, 496] width 12 height 12
click at [317, 9] on button "Editor" at bounding box center [313, 14] width 50 height 17
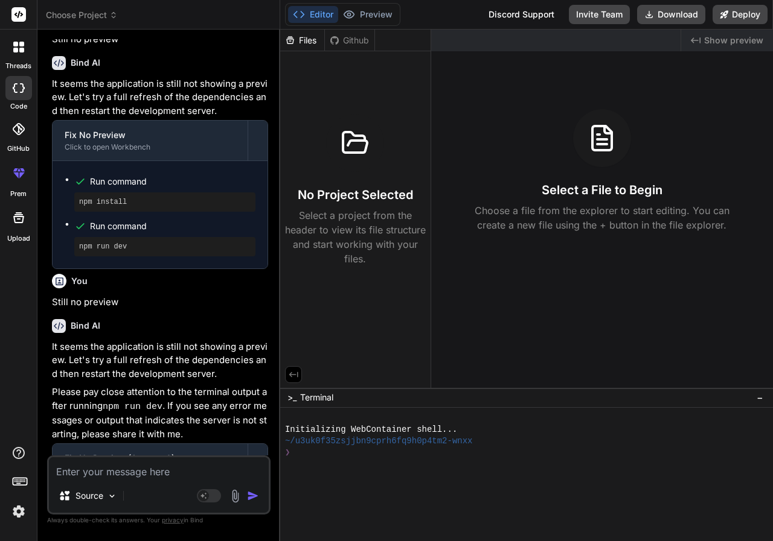
scroll to position [0, 0]
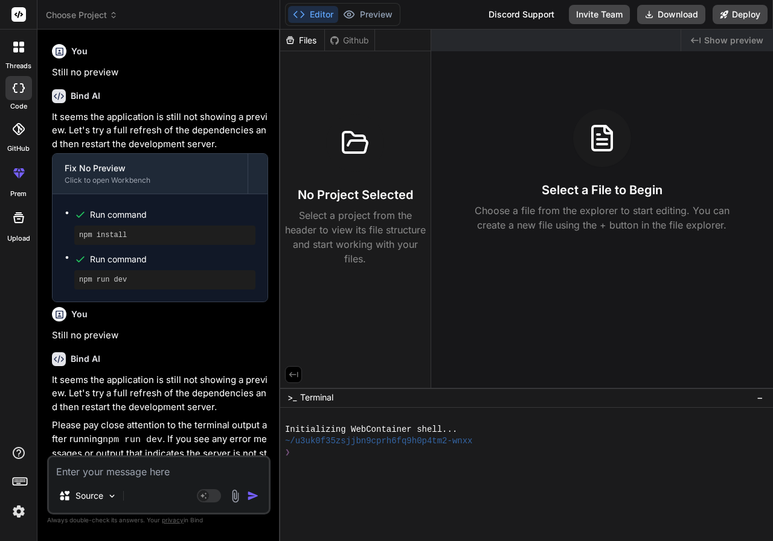
click at [112, 11] on icon at bounding box center [113, 15] width 8 height 8
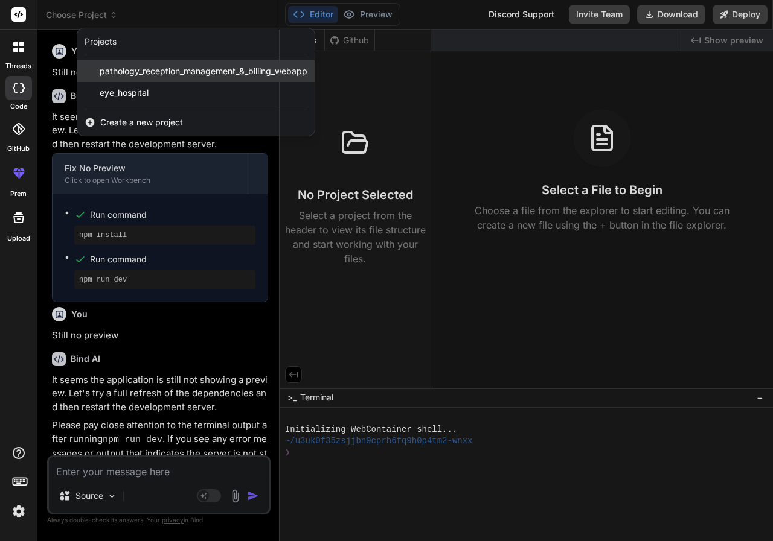
click at [140, 74] on span "pathology_reception_management_&_billing_webapp" at bounding box center [204, 71] width 208 height 12
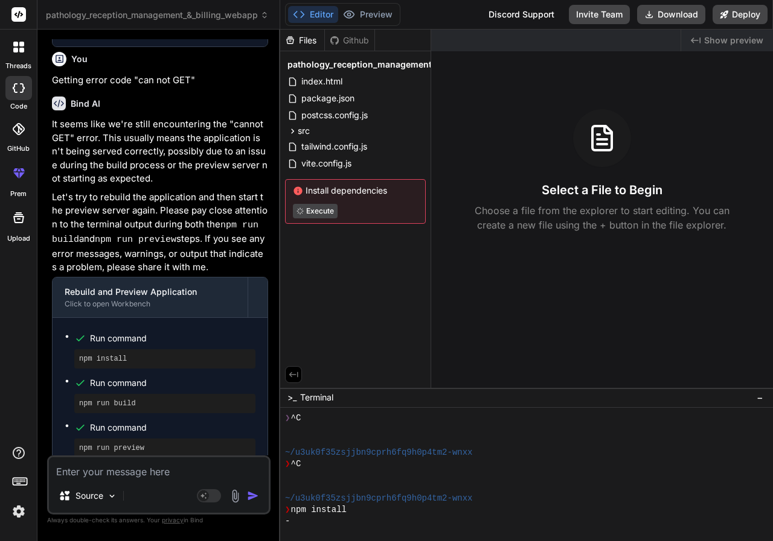
scroll to position [1279, 0]
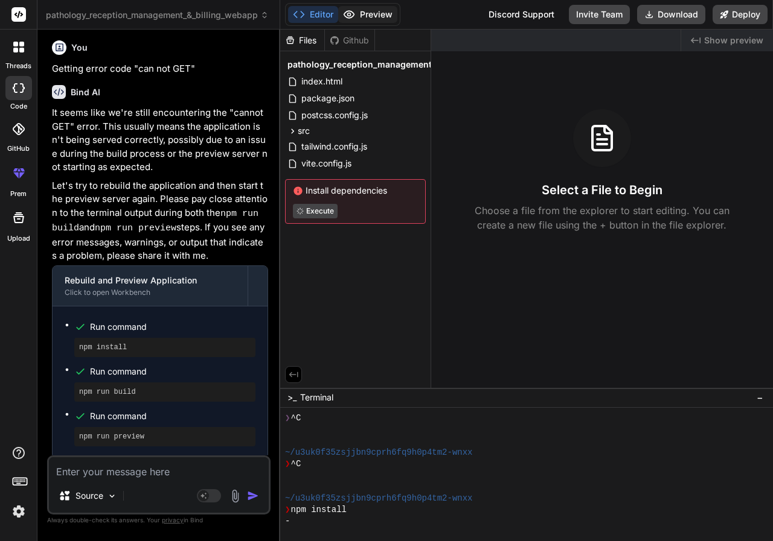
click at [376, 13] on button "Preview" at bounding box center [367, 14] width 59 height 17
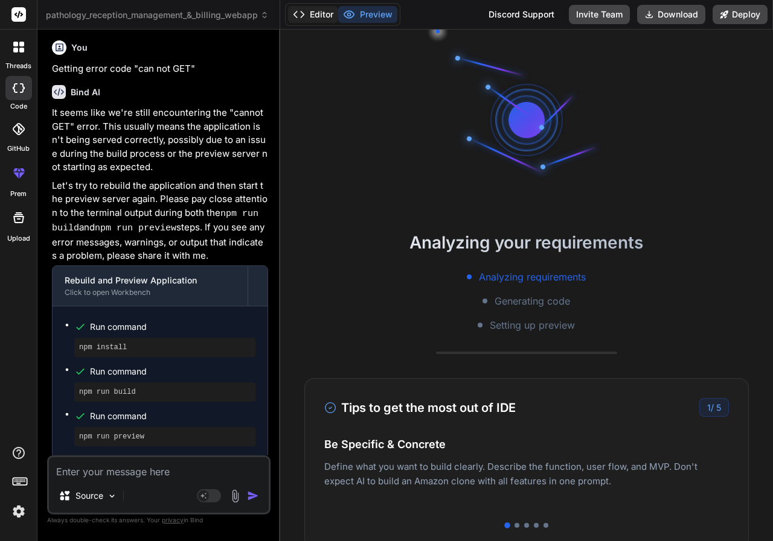
click at [329, 15] on button "Editor" at bounding box center [313, 14] width 50 height 17
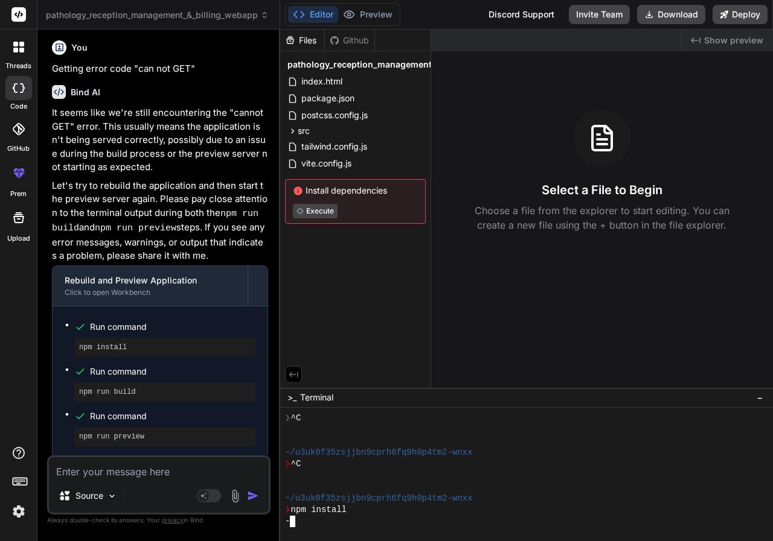
click at [315, 461] on div "❯ ^C" at bounding box center [520, 464] width 471 height 11
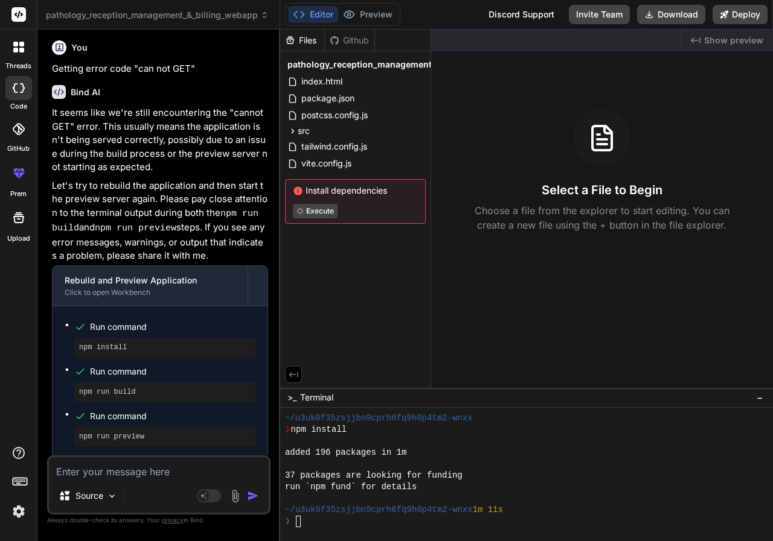
click at [293, 399] on span ">_" at bounding box center [291, 398] width 9 height 12
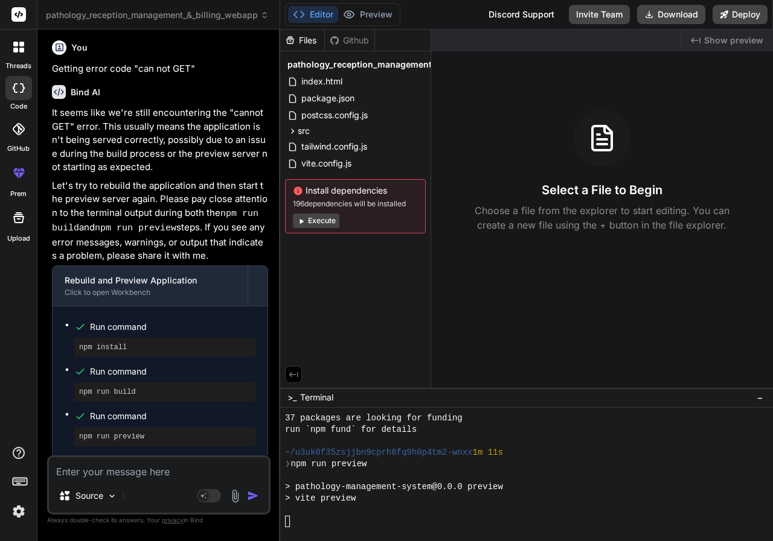
scroll to position [172, 0]
type textarea "x"
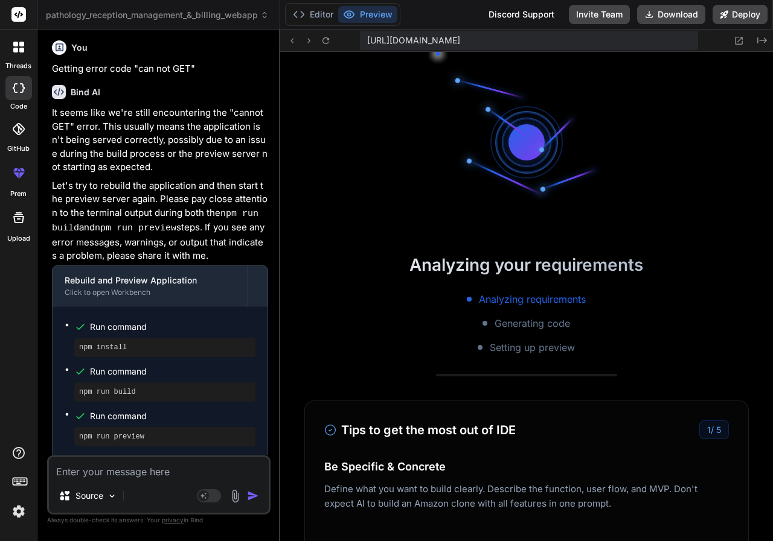
scroll to position [206, 0]
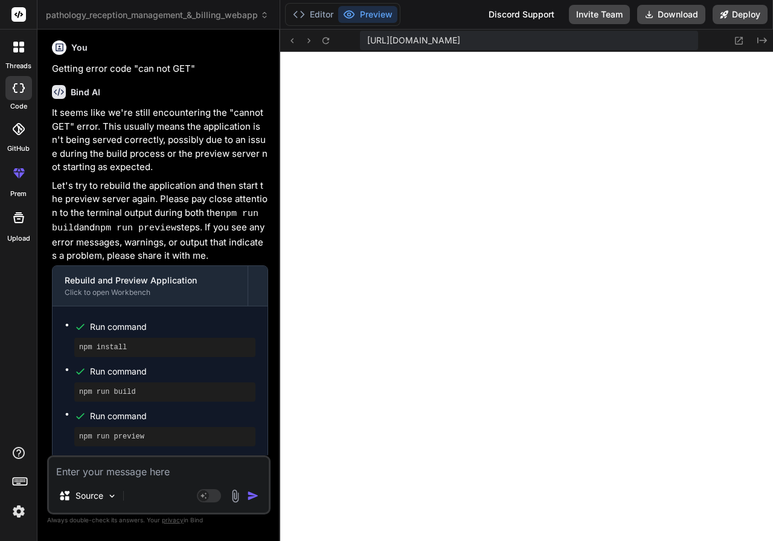
click at [150, 474] on textarea at bounding box center [159, 468] width 220 height 22
type textarea "G"
type textarea "x"
type textarea "GE"
type textarea "x"
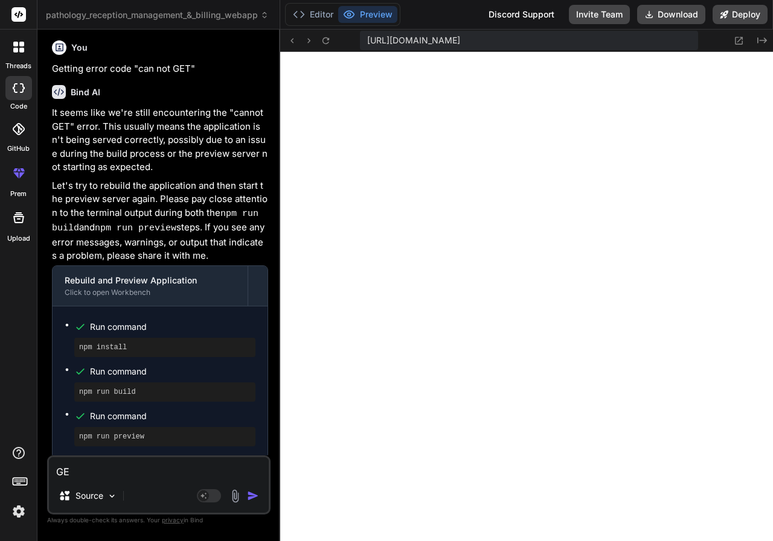
type textarea "GET"
type textarea "x"
type textarea "GETT"
type textarea "x"
type textarea "GETTI"
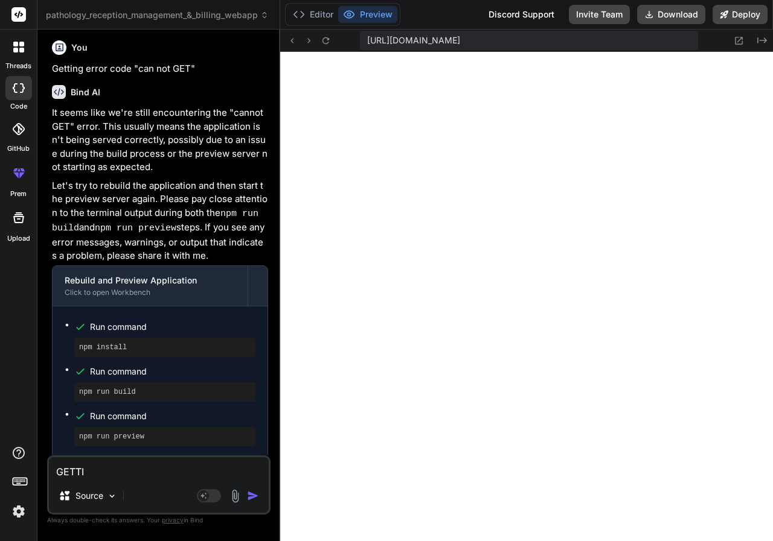
type textarea "x"
type textarea "GETTIN"
type textarea "x"
type textarea "GETTING"
type textarea "x"
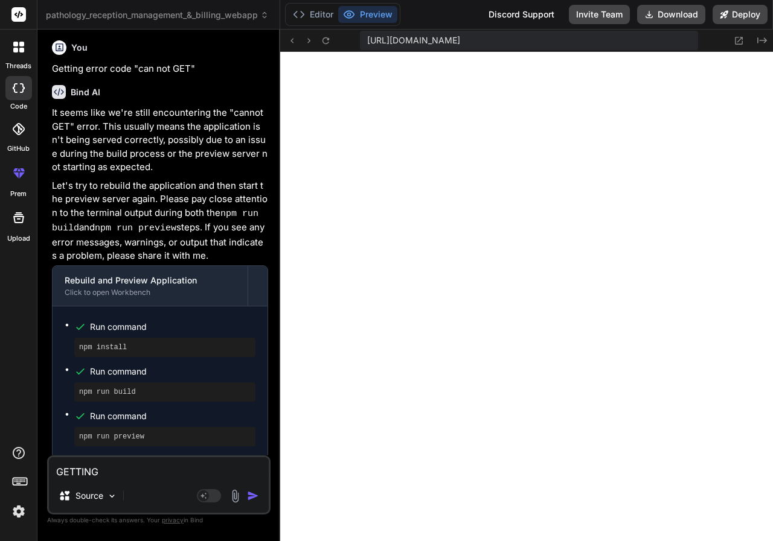
type textarea "GETTING"
type textarea "x"
type textarea "GETTING E"
type textarea "x"
type textarea "GETTING ER"
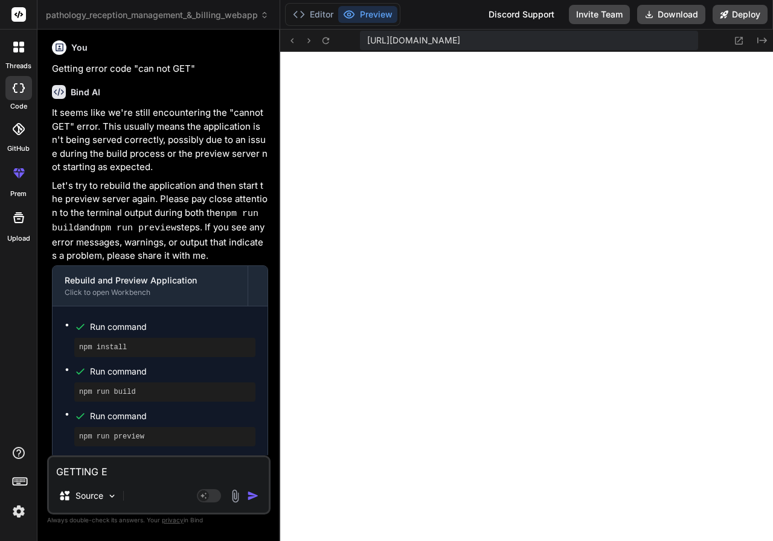
type textarea "x"
type textarea "GETTING ERR"
type textarea "x"
type textarea "GETTING ERRO"
type textarea "x"
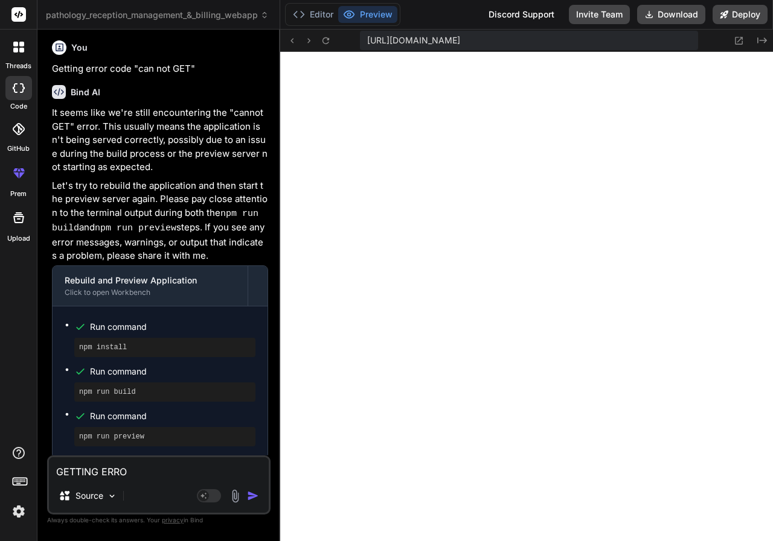
type textarea "GETTING ERROR"
type textarea "x"
type textarea "GETTING ERROR"
type textarea "x"
paste textarea "Cannot GET /"
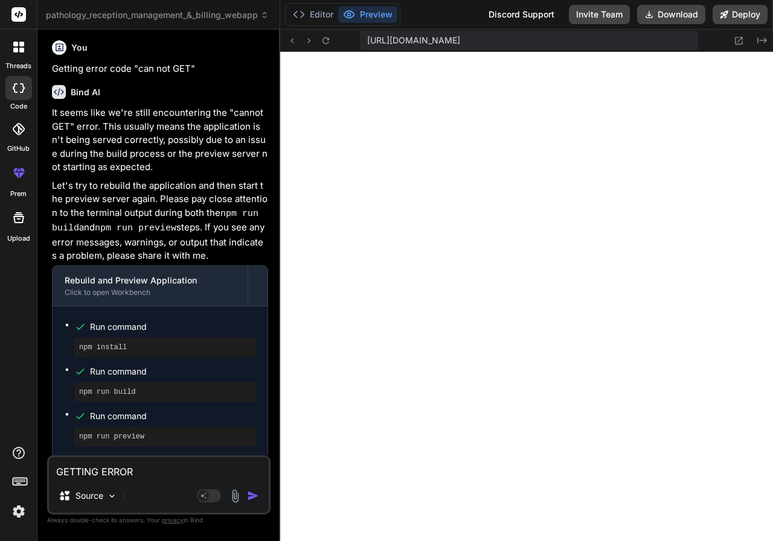
type textarea "GETTING ERROR Cannot GET /"
type textarea "x"
type textarea "GETTING ERROR Cannot GET /"
click at [255, 497] on img "button" at bounding box center [253, 496] width 12 height 12
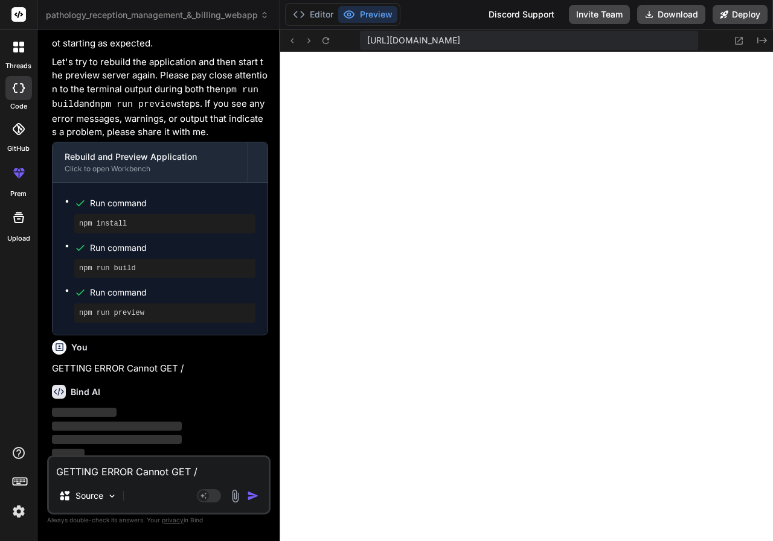
scroll to position [1404, 0]
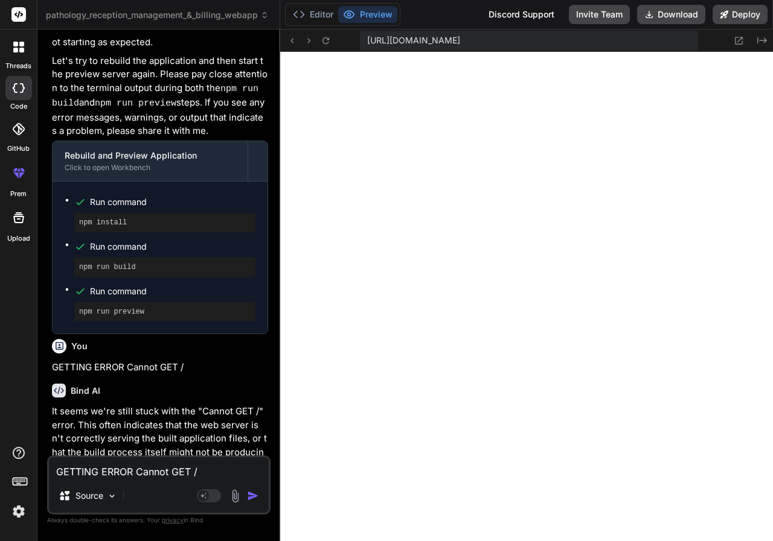
type textarea "x"
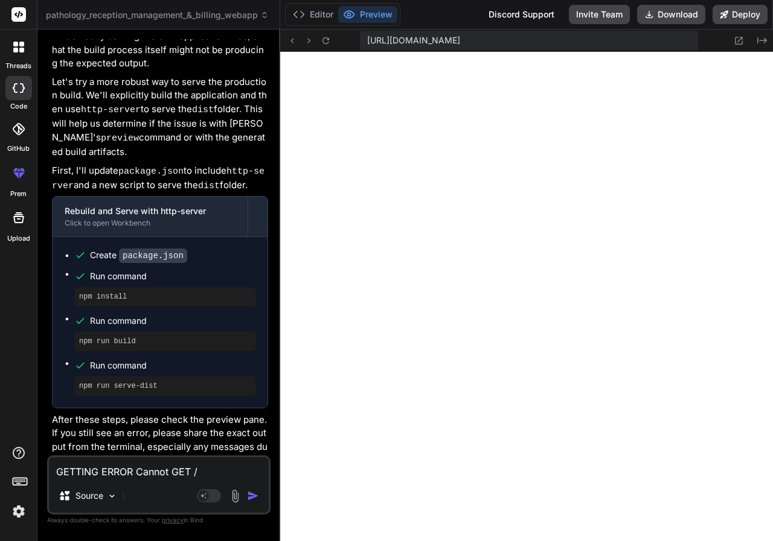
scroll to position [1826, 0]
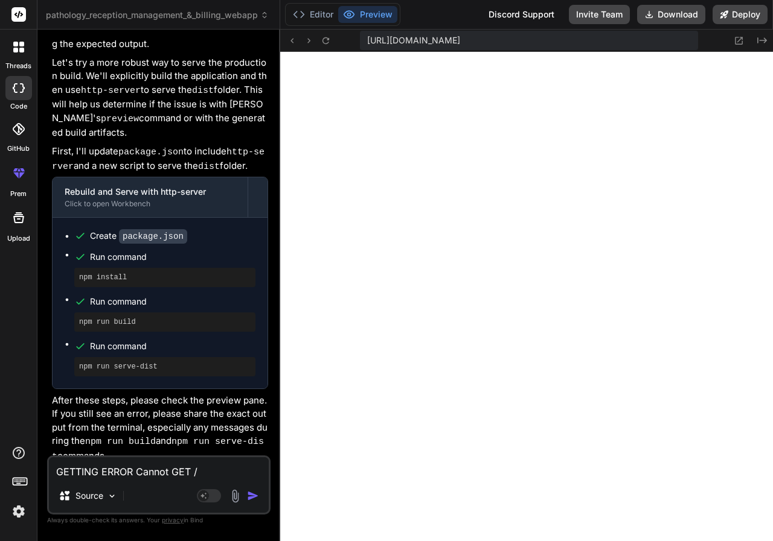
click at [376, 13] on button "Preview" at bounding box center [367, 14] width 59 height 17
click at [310, 14] on button "Editor" at bounding box center [313, 14] width 50 height 17
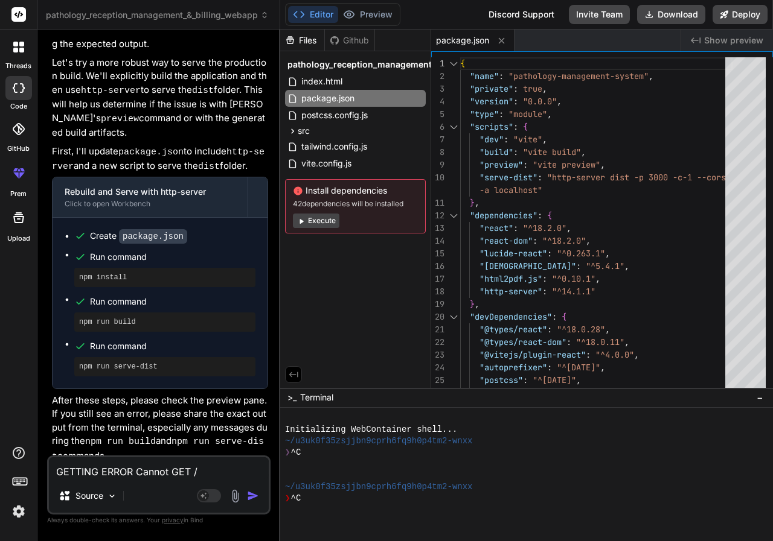
scroll to position [0, 0]
click at [439, 479] on div at bounding box center [520, 475] width 471 height 11
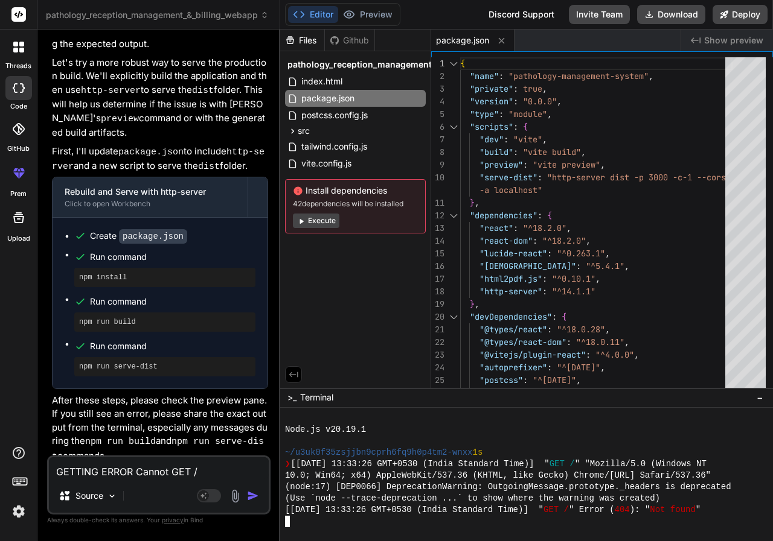
scroll to position [1055, 0]
drag, startPoint x: 333, startPoint y: 517, endPoint x: 368, endPoint y: 516, distance: 34.4
click at [339, 517] on div at bounding box center [520, 521] width 471 height 11
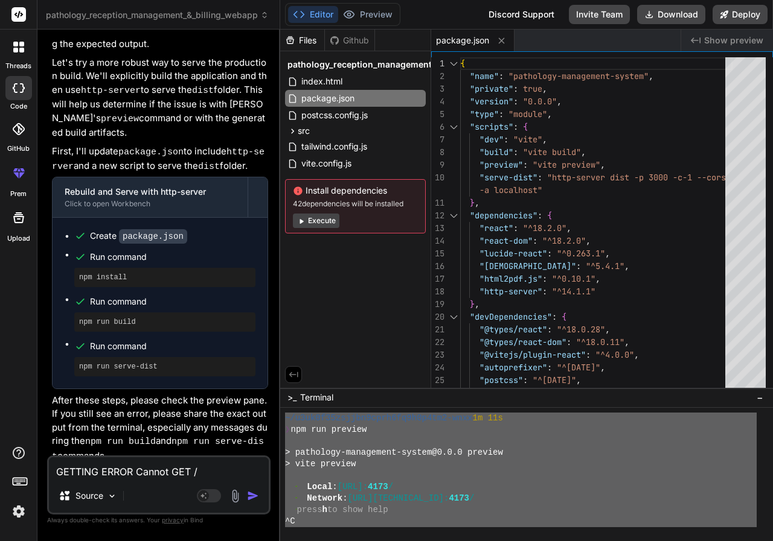
scroll to position [0, 0]
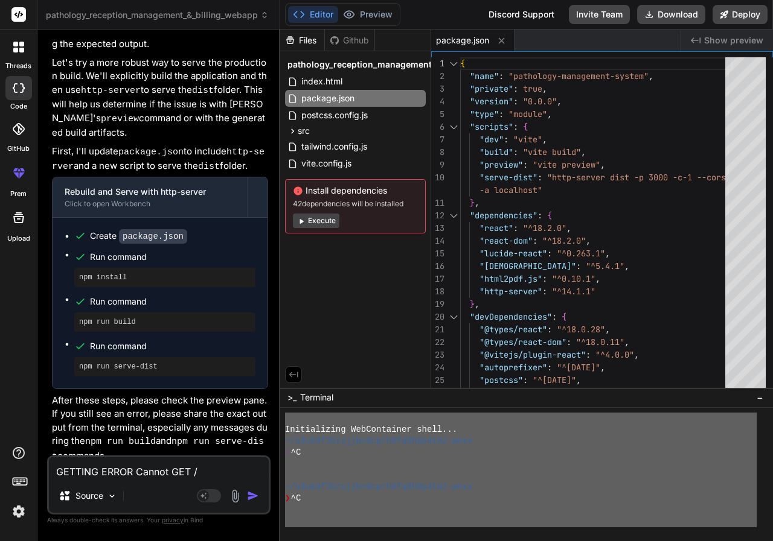
drag, startPoint x: 747, startPoint y: 507, endPoint x: 302, endPoint y: 401, distance: 456.7
click at [303, 403] on div ">_ Terminal − BBBBBBBBBBBBBBBBBBBBBBBBBBBBBBBB hhhhhhhhhhhhhhhhhhhhhhhhhhhhhhhh…" at bounding box center [526, 464] width 493 height 153
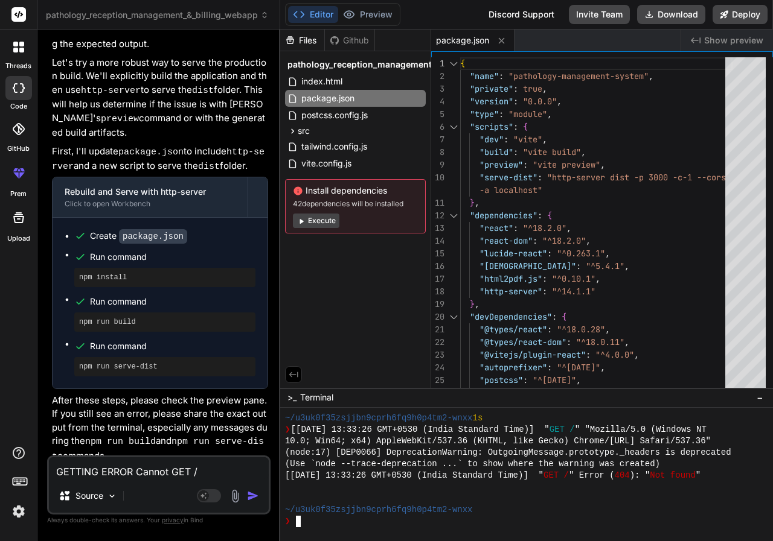
scroll to position [1089, 0]
click at [174, 475] on textarea "GETTING ERROR Cannot GET /" at bounding box center [159, 468] width 220 height 22
type textarea "G"
type textarea "x"
type textarea "GE"
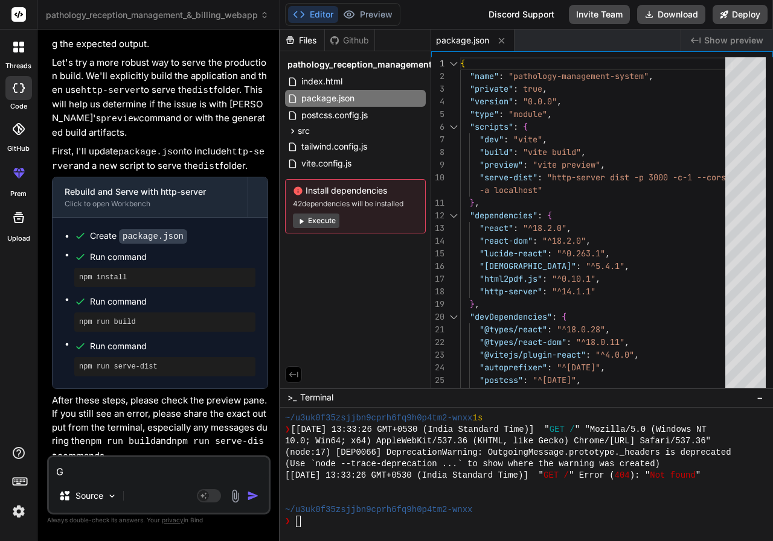
type textarea "x"
type textarea "GET"
type textarea "x"
type textarea "GETT"
type textarea "x"
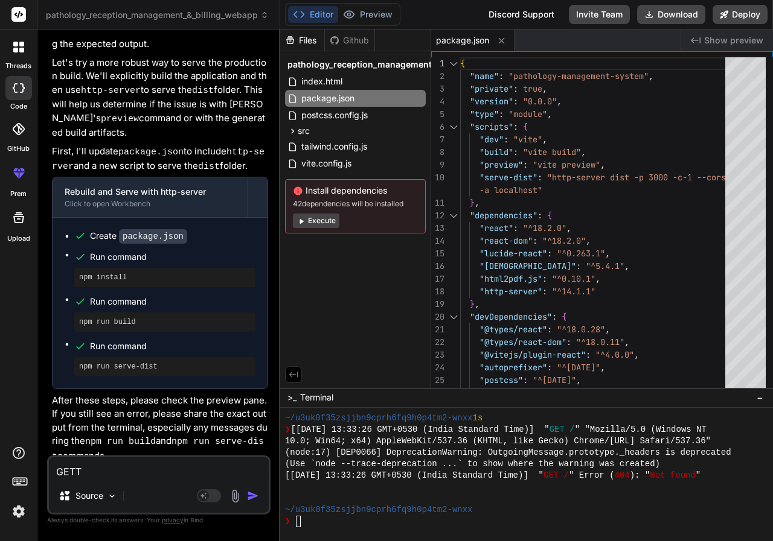
type textarea "GETTI"
type textarea "x"
type textarea "GETTIN"
type textarea "x"
type textarea "GETTING"
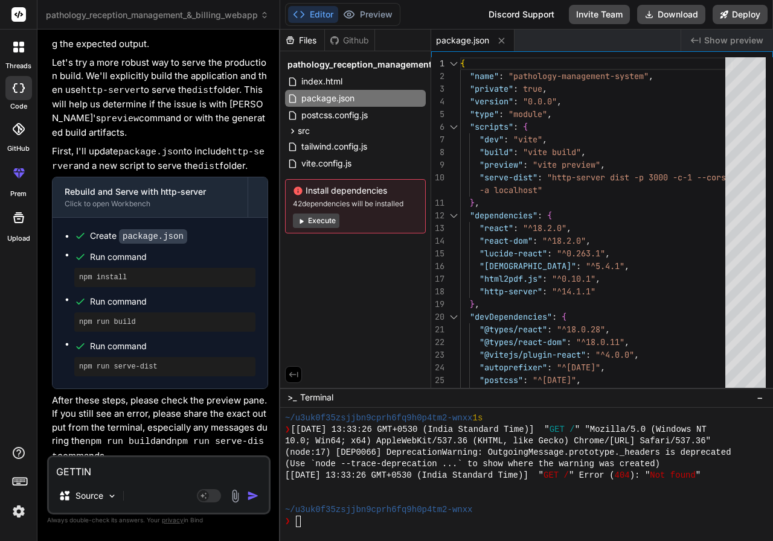
type textarea "x"
type textarea "GETTING"
type textarea "x"
type textarea "GETTING E"
type textarea "x"
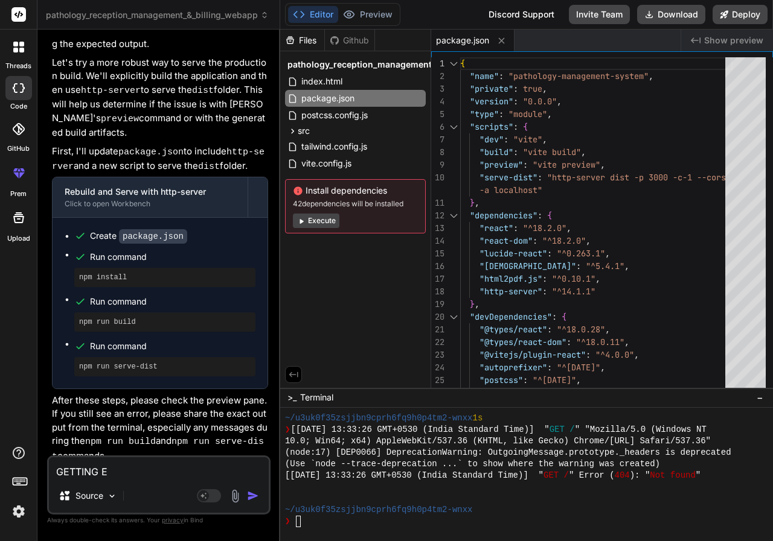
type textarea "GETTING ER"
type textarea "x"
type textarea "GETTING ERR"
type textarea "x"
type textarea "GETTING ERRO"
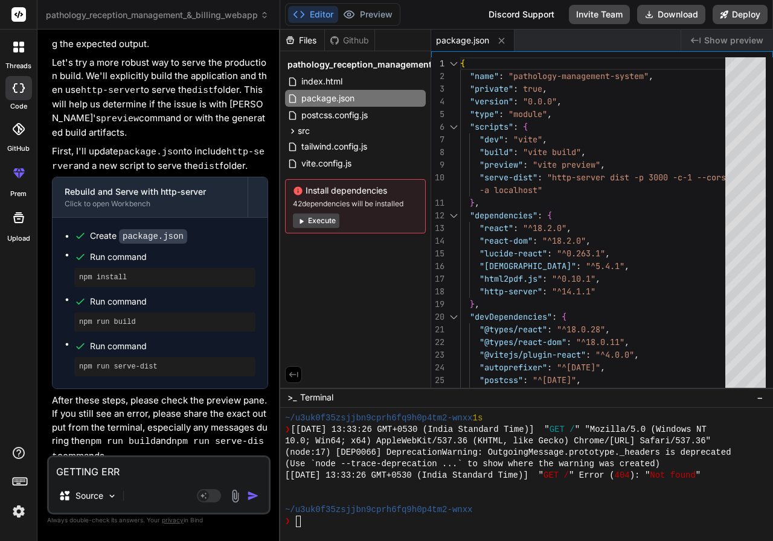
type textarea "x"
type textarea "GETTING ERROR"
type textarea "x"
type textarea "GETTING ERROR"
type textarea "x"
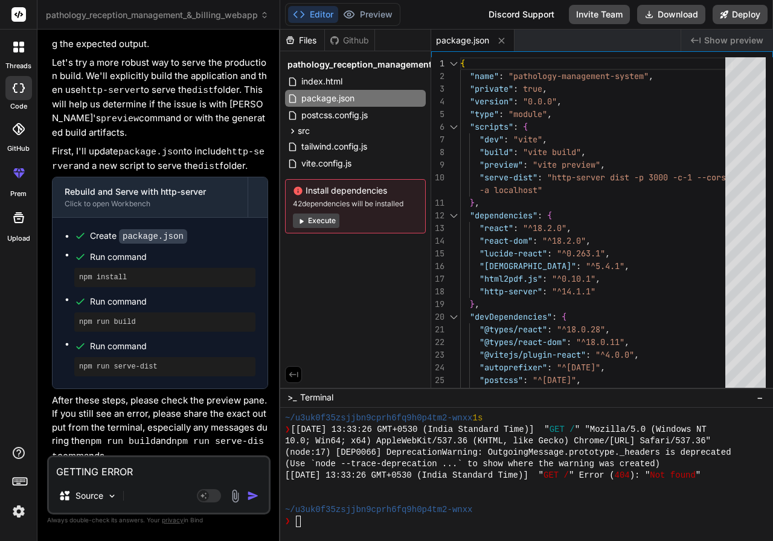
paste textarea "/home/project/src/components/Billing.tsx: Missing semicolon. (1:7) | ^ /home/pr…"
type textarea "GETTING ERROR /home/project/src/components/Billing.tsx: Missing semicolon. (1:7…"
type textarea "x"
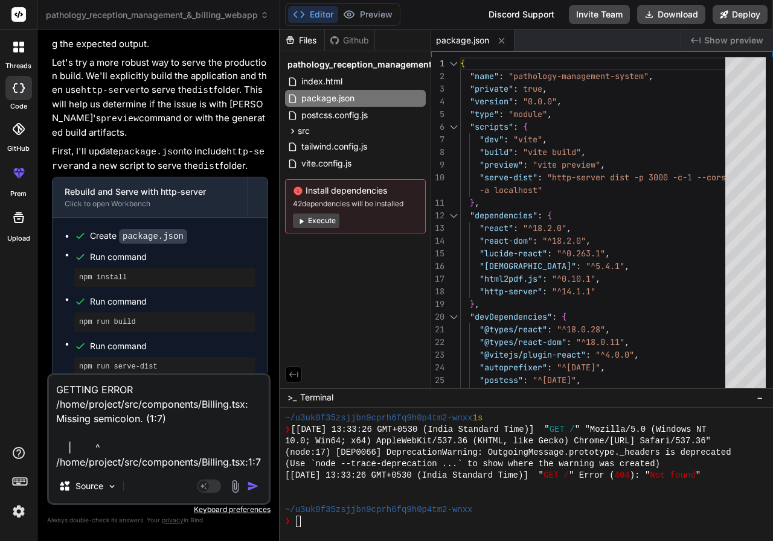
type textarea "GETTING ERROR /home/project/src/components/Billing.tsx: Missing semicolon. (1:7…"
click at [249, 486] on img "button" at bounding box center [253, 486] width 12 height 12
type textarea "x"
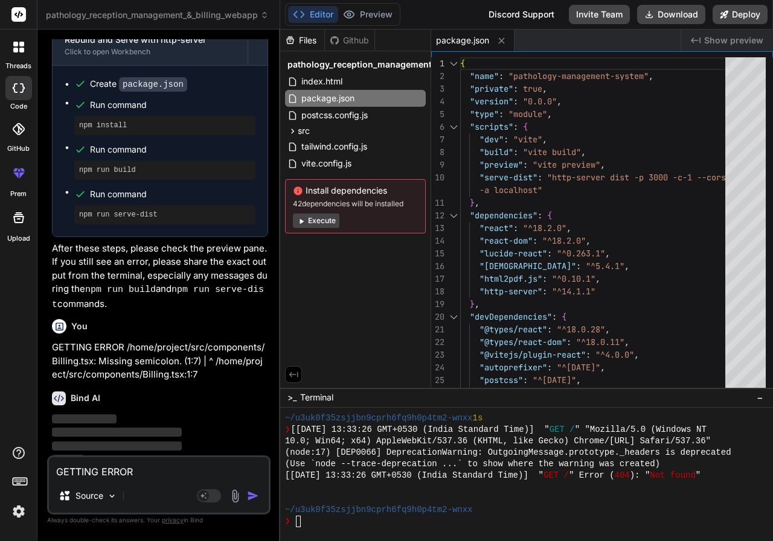
scroll to position [1978, 0]
drag, startPoint x: 482, startPoint y: 508, endPoint x: 568, endPoint y: 485, distance: 88.7
click at [320, 520] on div "~/u3uk0f35zsjjbn9cprh6fq9h0p4tm2-wnxx 1s ❯ [Fri Sep 12 2025 13:33:26 GMT+0530 (…" at bounding box center [520, 470] width 471 height 115
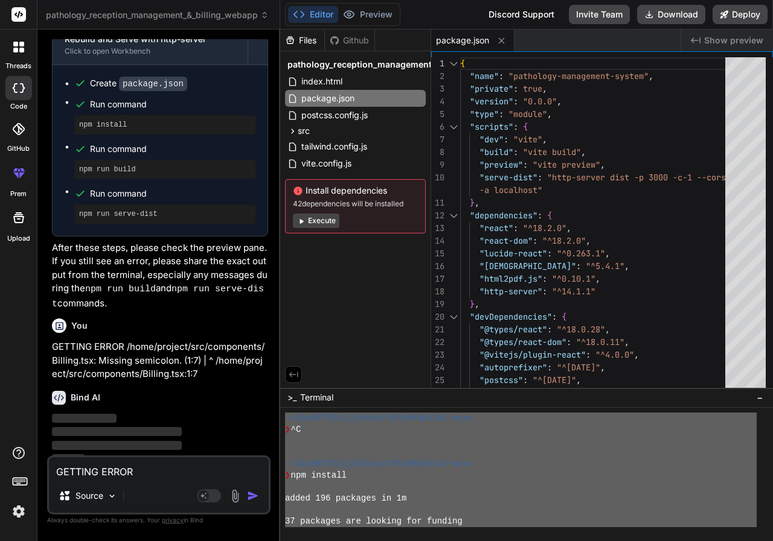
scroll to position [0, 0]
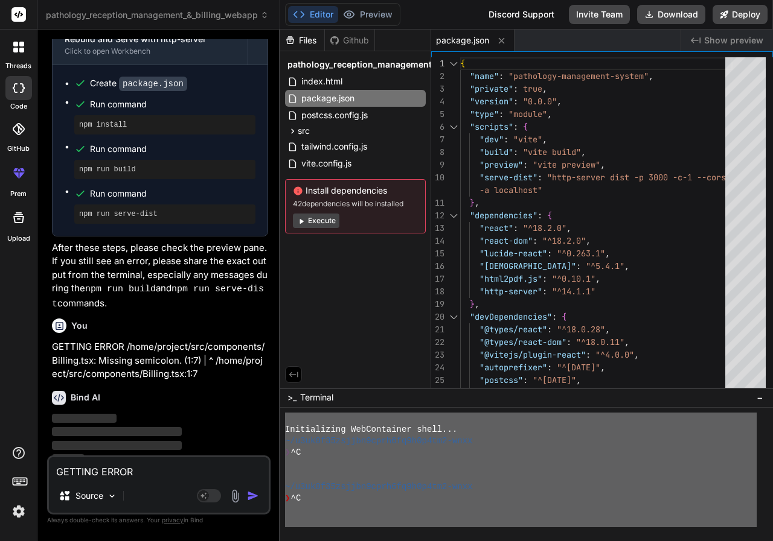
drag, startPoint x: 748, startPoint y: 474, endPoint x: 300, endPoint y: 412, distance: 452.8
click at [300, 412] on div "BBBBBBBBBBBBBBBBBBBBBBBBBBBBBBBB hhhhhhhhhhhhhhhhhhhhhhhhhhhhhhhh Initializing …" at bounding box center [526, 474] width 493 height 133
type textarea "Initializing WebContainer shell... ~/u3uk0f35zsjjbn9cprh6fq9h0p4tm2-wnxx ❯ ^C ~…"
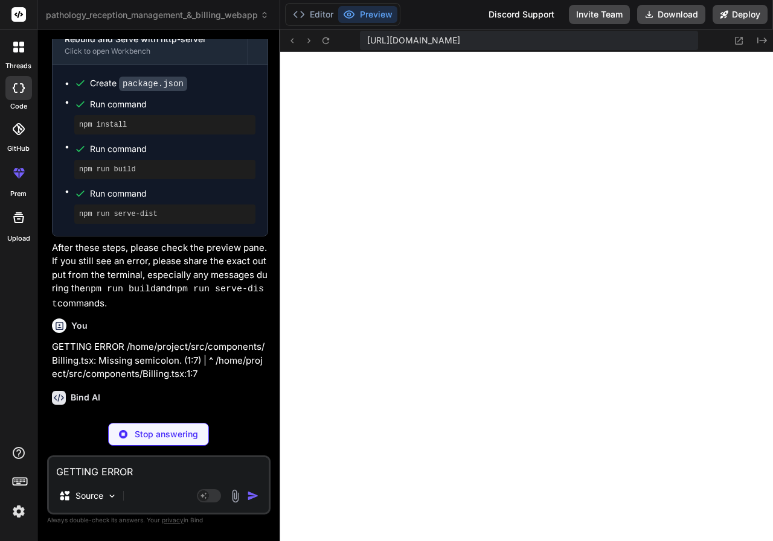
type textarea "x"
click at [164, 436] on p "Stop answering" at bounding box center [166, 435] width 63 height 12
type textarea "x"
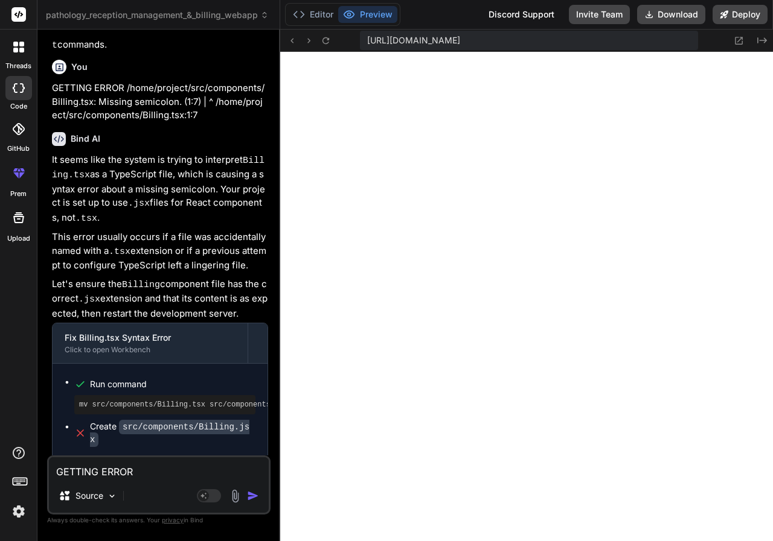
scroll to position [2240, 0]
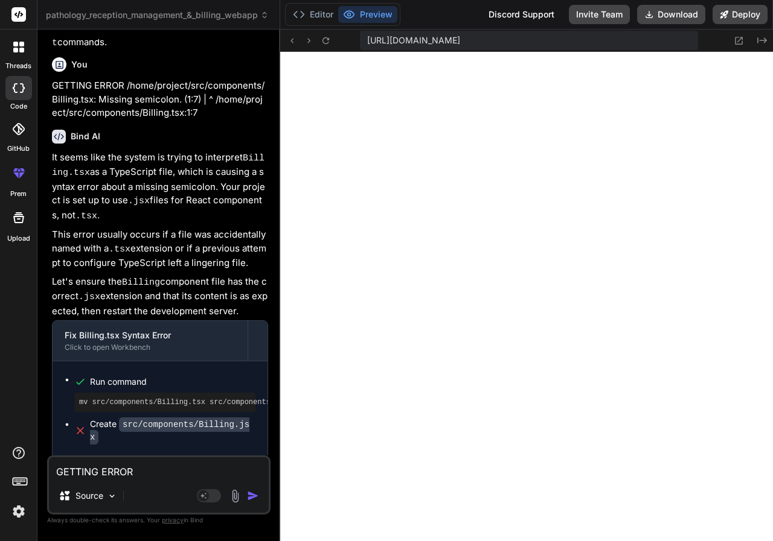
click at [201, 469] on textarea "GETTING ERROR /home/project/src/components/Billing.tsx: Missing semicolon. (1:7…" at bounding box center [159, 468] width 220 height 22
type textarea "F"
type textarea "x"
type textarea "FI"
type textarea "x"
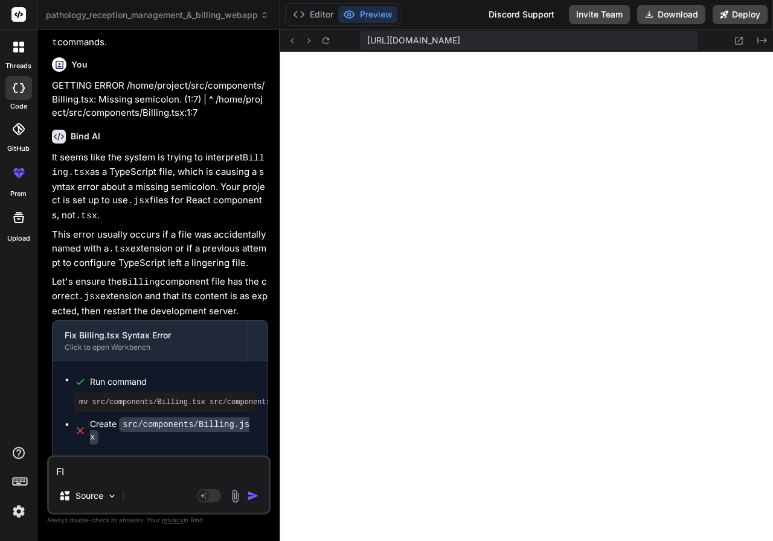
type textarea "FIX"
type textarea "x"
type textarea "FIX"
type textarea "x"
type textarea "FIX E"
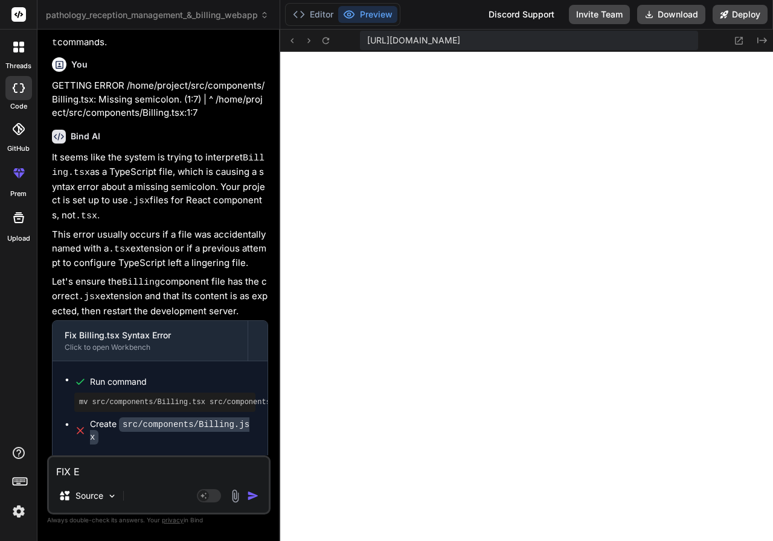
type textarea "x"
type textarea "FIX ER"
type textarea "x"
type textarea "FIX ERR"
type textarea "x"
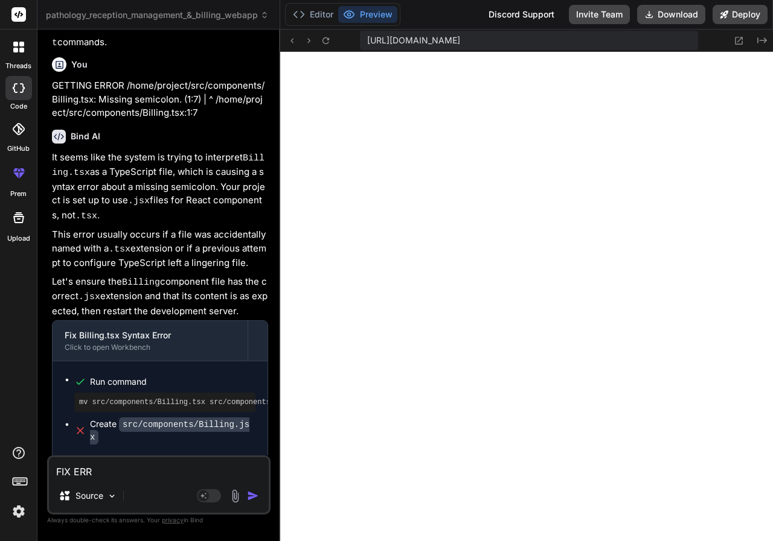
type textarea "FIX ERRO"
type textarea "x"
type textarea "FIX ERROR"
type textarea "x"
type textarea "FIX ERROR"
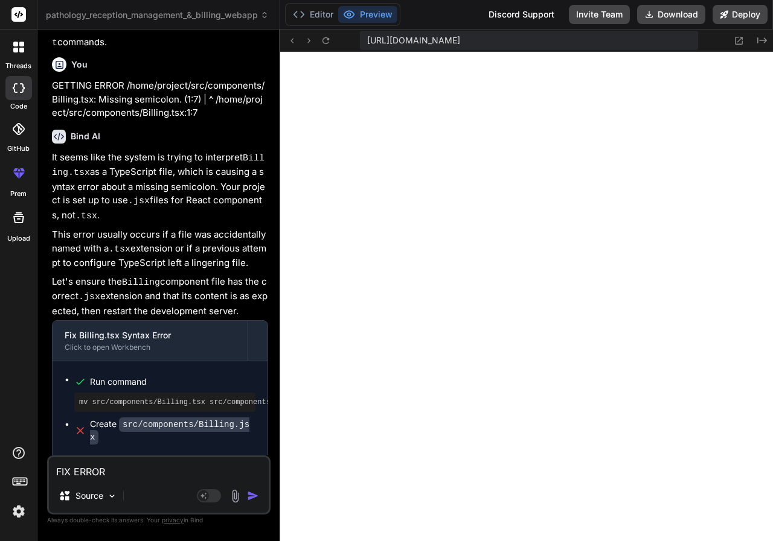
type textarea "x"
paste textarea "Initializing WebContainer shell... ~/u3uk0f35zsjjbn9cprh6fq9h0p4tm2-wnxx ❯ ^C ~…"
type textarea "FIX ERROR Initializing WebContainer shell... ~/u3uk0f35zsjjbn9cprh6fq9h0p4tm2-w…"
type textarea "x"
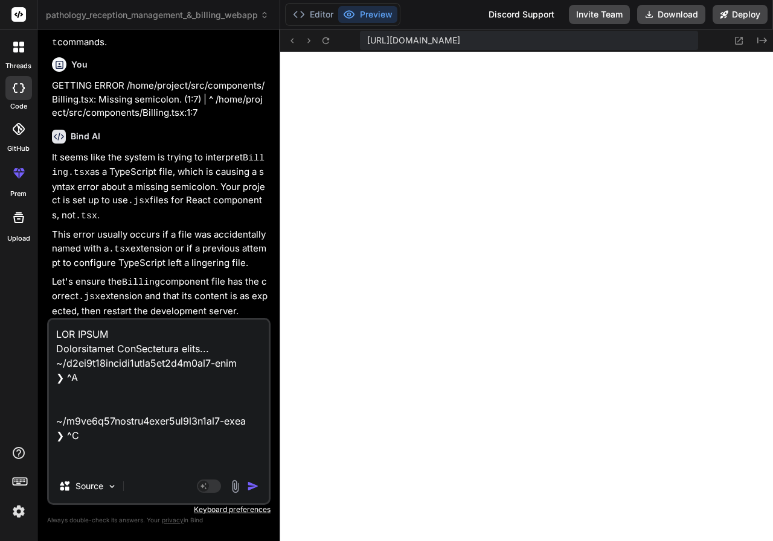
scroll to position [1667, 0]
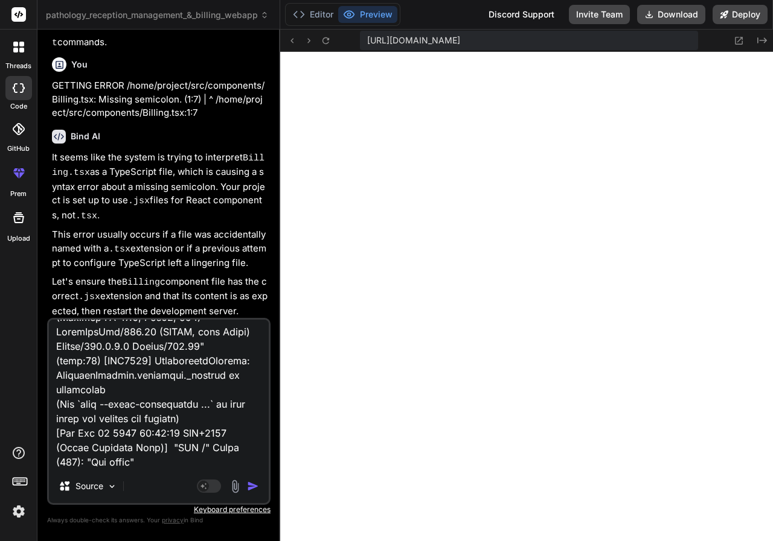
type textarea "FIX ERROR Initializing WebContainer shell... ~/u3uk0f35zsjjbn9cprh6fq9h0p4tm2-w…"
click at [258, 487] on img "button" at bounding box center [253, 486] width 12 height 12
type textarea "x"
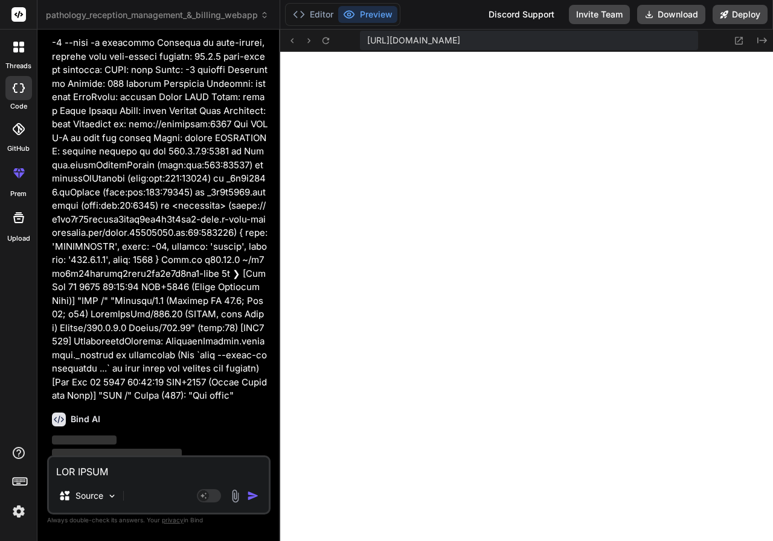
scroll to position [3017, 0]
click at [365, 11] on button "Preview" at bounding box center [367, 14] width 59 height 17
click at [322, 11] on button "Editor" at bounding box center [313, 14] width 50 height 17
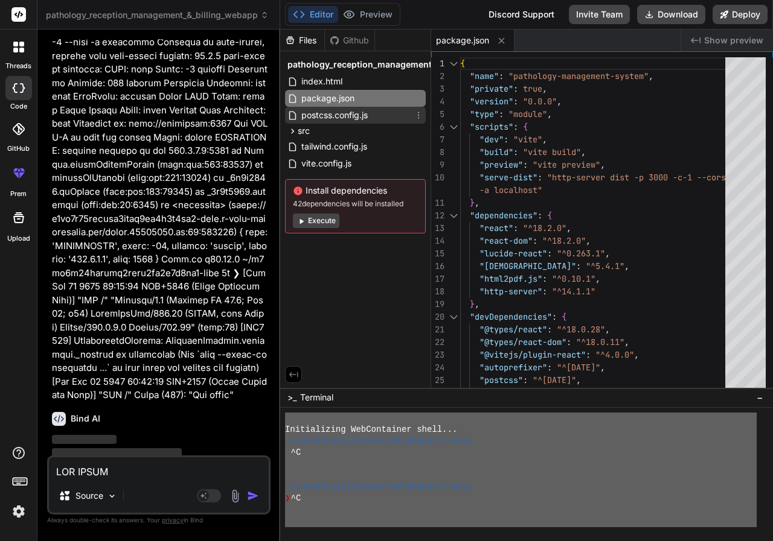
click at [348, 109] on span "postcss.config.js" at bounding box center [334, 115] width 69 height 14
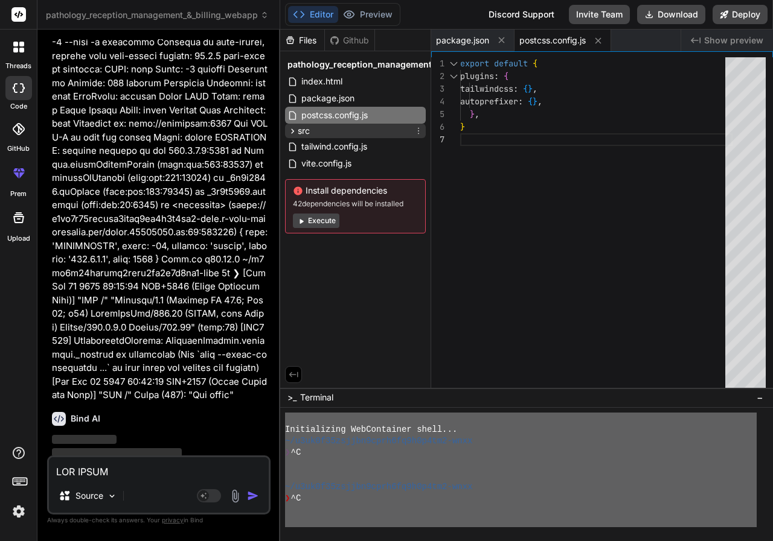
click at [349, 125] on div "src" at bounding box center [355, 131] width 141 height 14
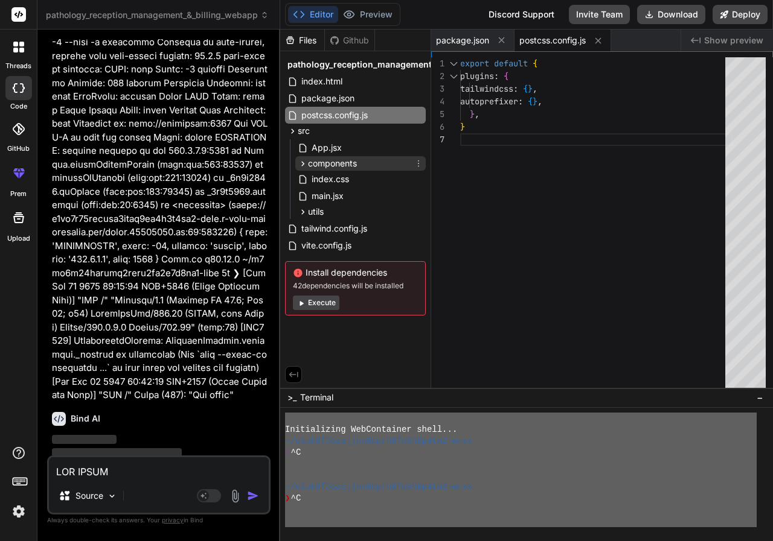
click at [340, 165] on span "components" at bounding box center [332, 164] width 49 height 12
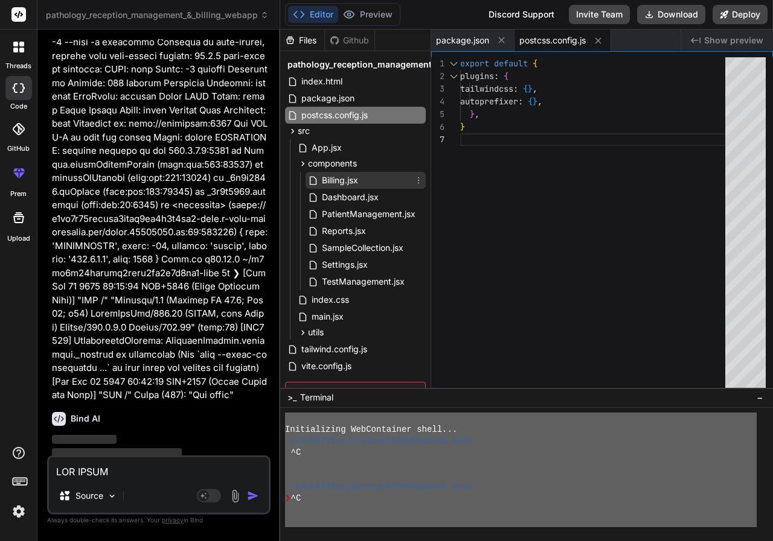
click at [342, 178] on span "Billing.jsx" at bounding box center [339, 180] width 39 height 14
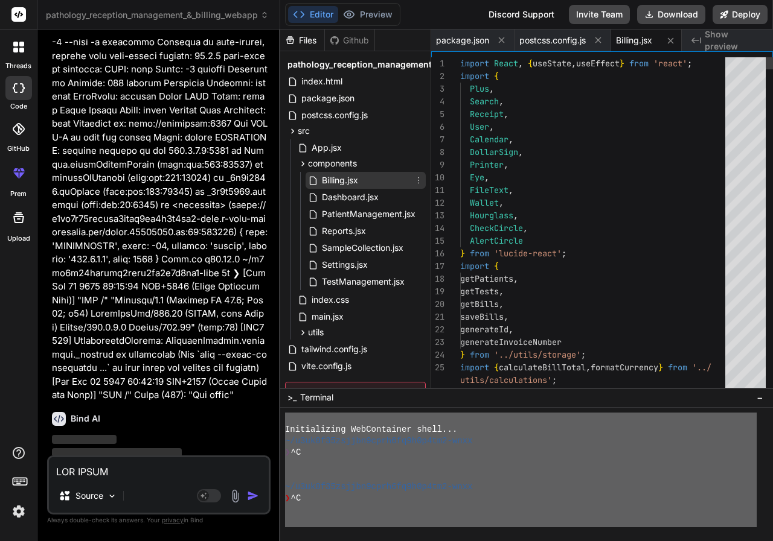
scroll to position [0, 4]
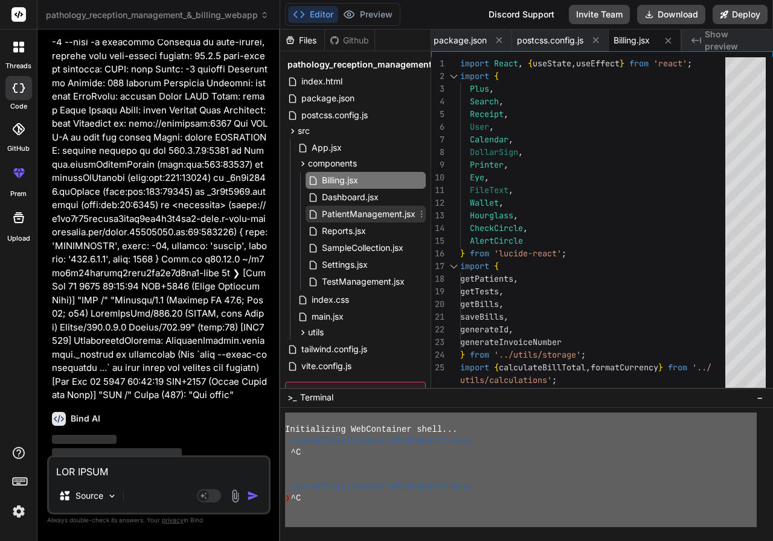
click at [342, 209] on span "PatientManagement.jsx" at bounding box center [368, 214] width 96 height 14
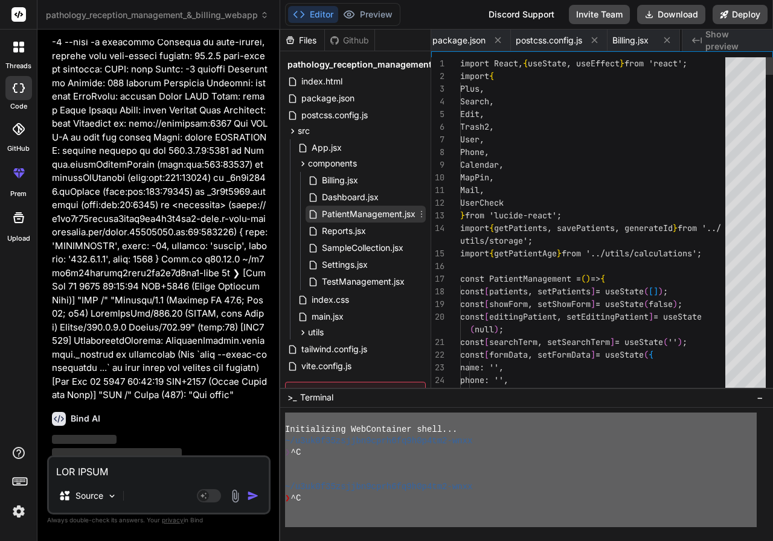
scroll to position [0, 124]
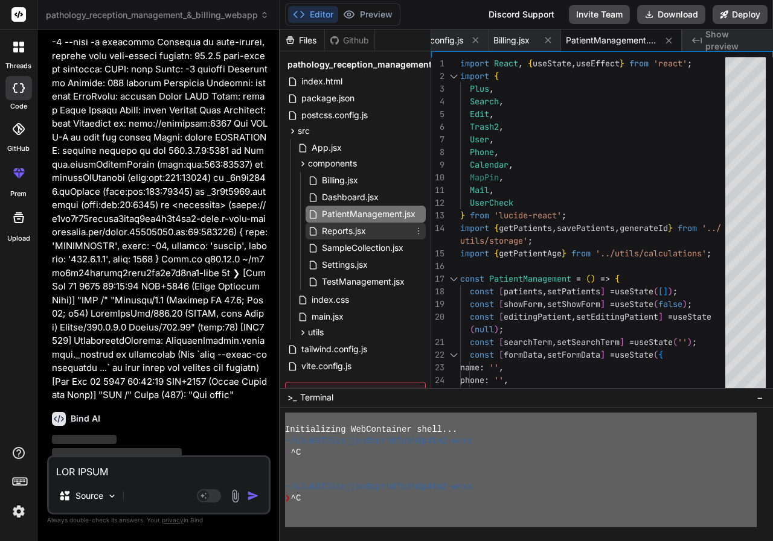
click at [347, 228] on span "Reports.jsx" at bounding box center [343, 231] width 46 height 14
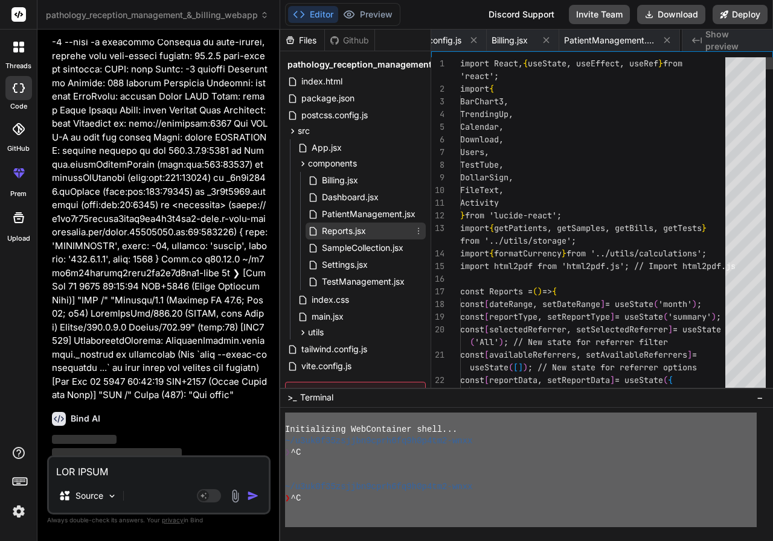
scroll to position [0, 199]
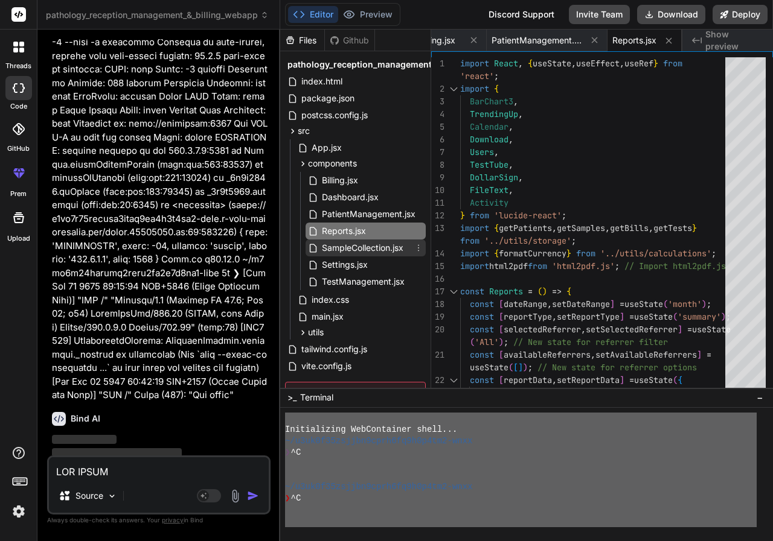
click at [355, 243] on span "SampleCollection.jsx" at bounding box center [362, 248] width 84 height 14
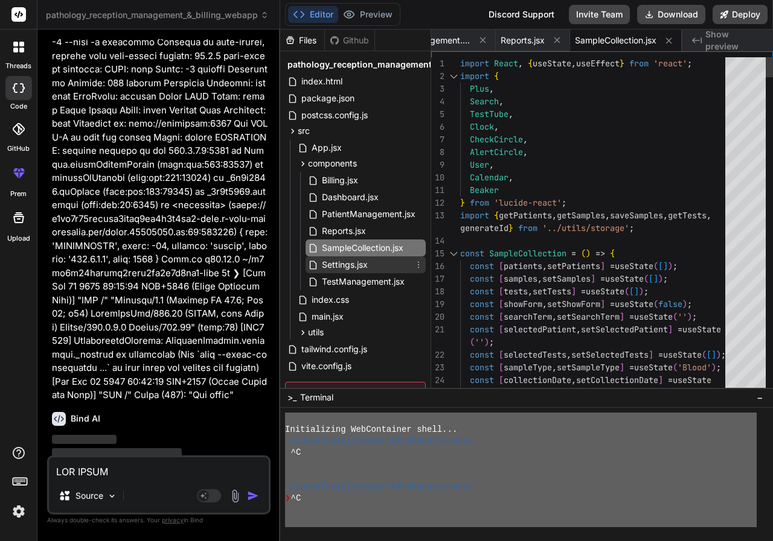
click at [360, 260] on span "Settings.jsx" at bounding box center [344, 265] width 48 height 14
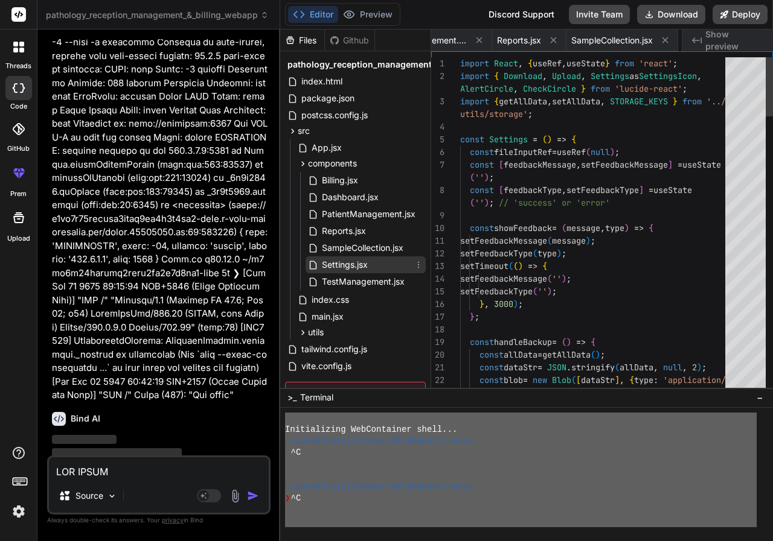
scroll to position [0, 389]
click at [362, 270] on span "Settings.jsx" at bounding box center [344, 265] width 48 height 14
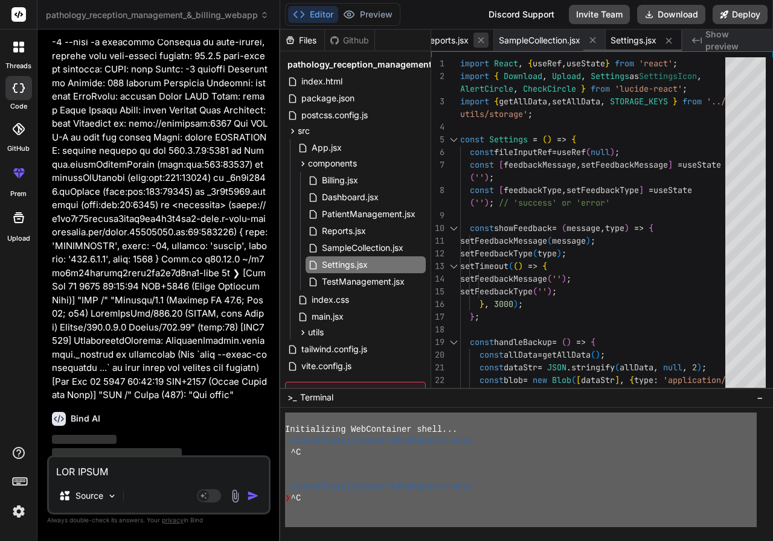
click at [476, 39] on icon at bounding box center [481, 40] width 10 height 10
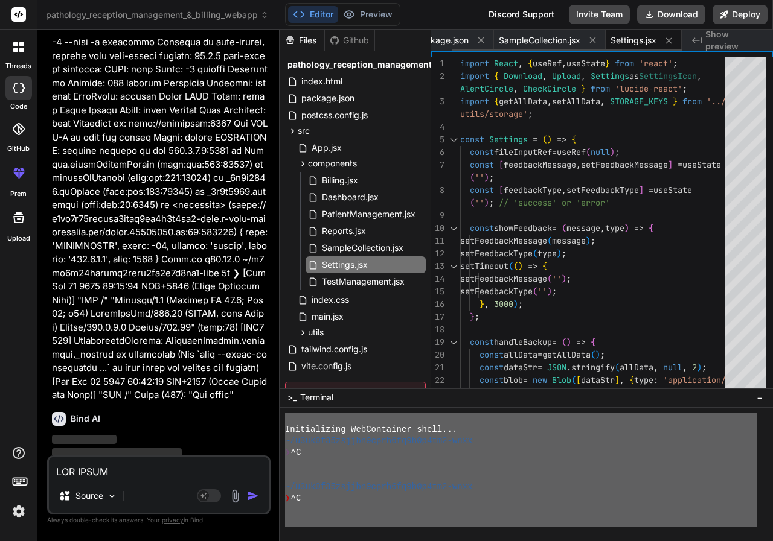
click at [476, 39] on icon at bounding box center [481, 40] width 10 height 10
click at [476, 39] on span "SampleCollection.jsx" at bounding box center [476, 40] width 81 height 12
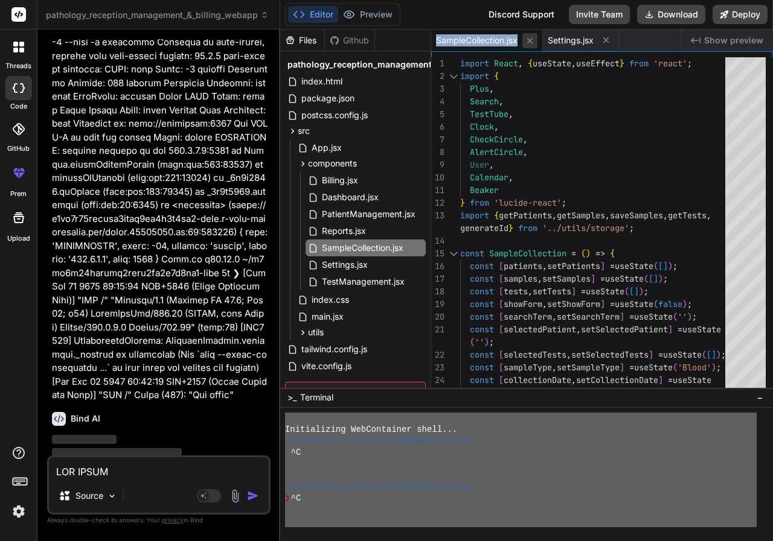
click at [529, 43] on icon at bounding box center [529, 40] width 6 height 6
type textarea "overwrite all existing data in the application. Proceed with caution. </p> </di…"
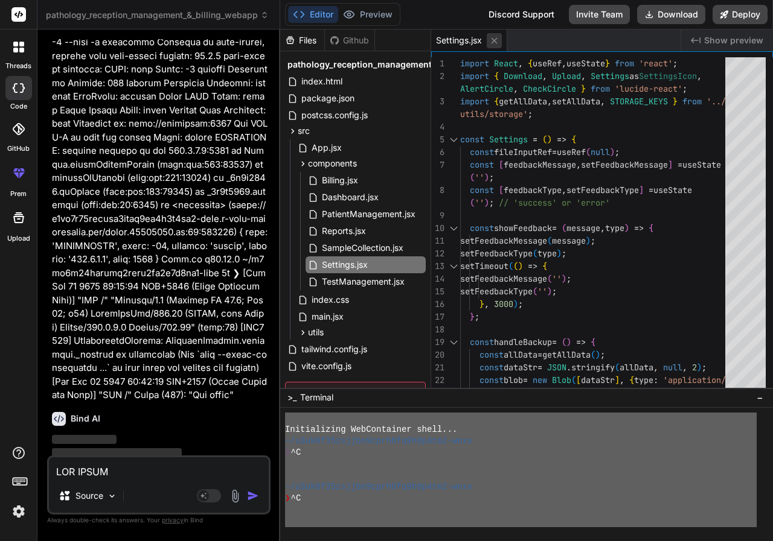
click at [497, 39] on icon at bounding box center [494, 41] width 10 height 10
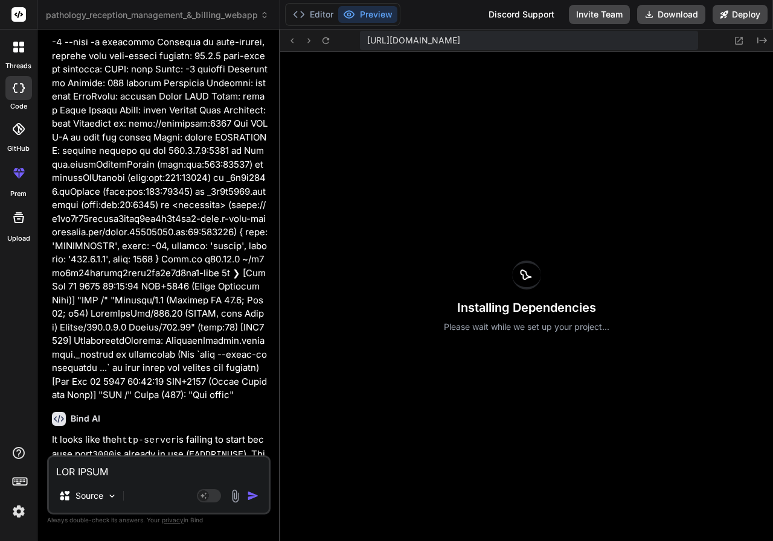
type textarea "x"
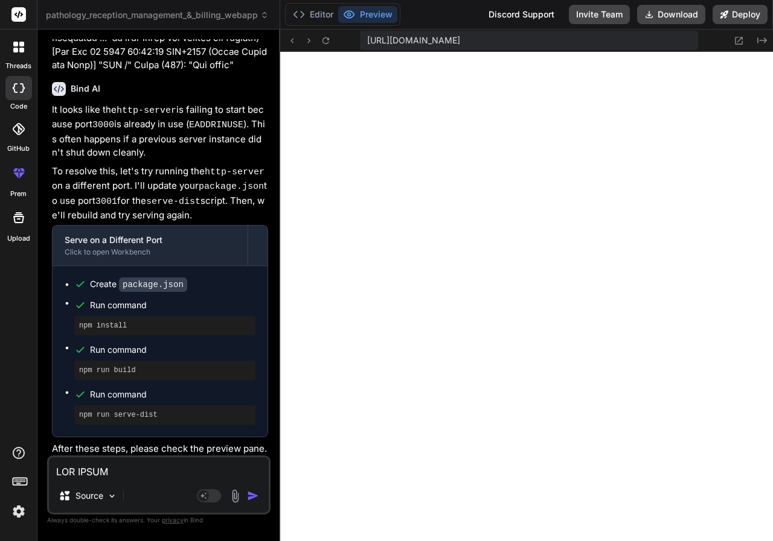
scroll to position [3353, 0]
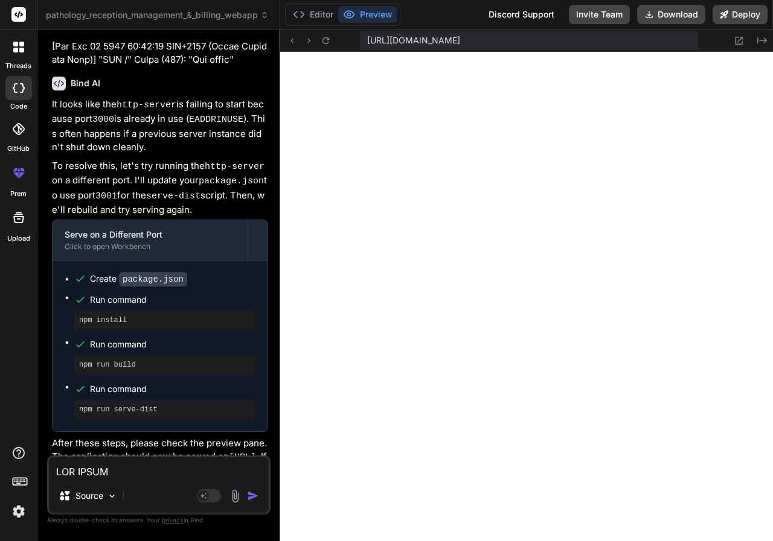
click at [375, 13] on button "Preview" at bounding box center [367, 14] width 59 height 17
click at [299, 12] on icon at bounding box center [299, 14] width 12 height 12
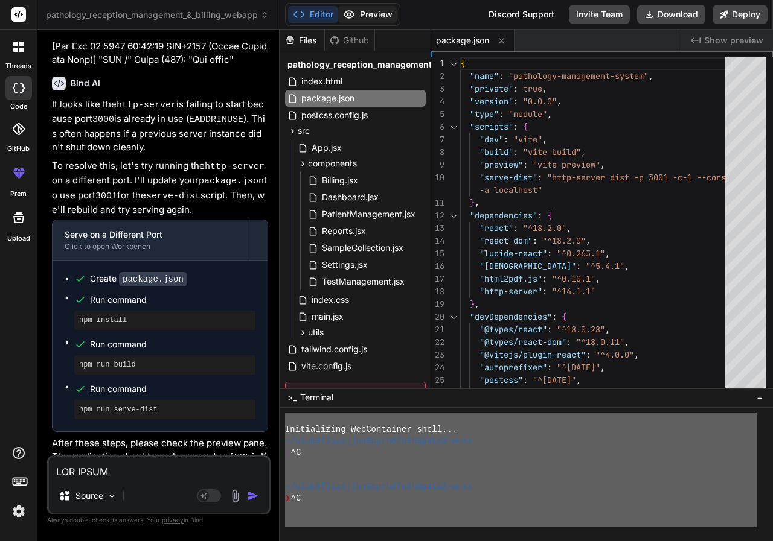
click at [354, 13] on icon at bounding box center [349, 14] width 12 height 12
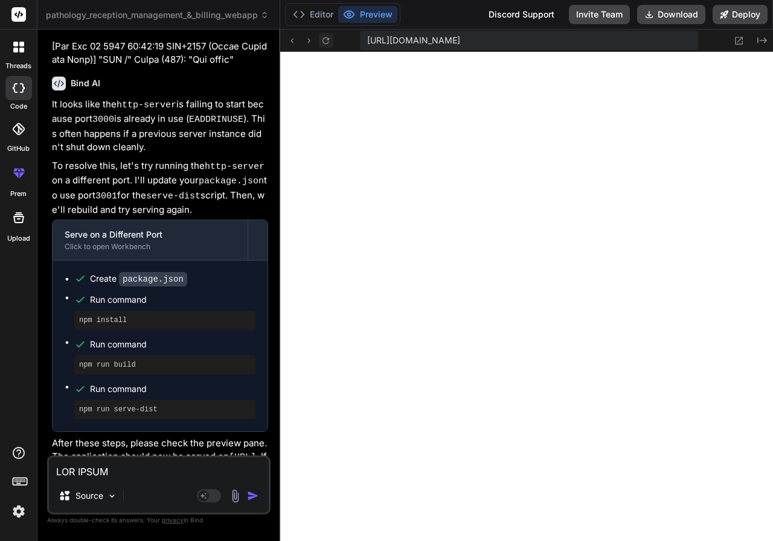
click at [322, 42] on icon at bounding box center [325, 41] width 10 height 10
click at [325, 42] on icon at bounding box center [325, 41] width 10 height 10
click at [327, 21] on button "Editor" at bounding box center [313, 14] width 50 height 17
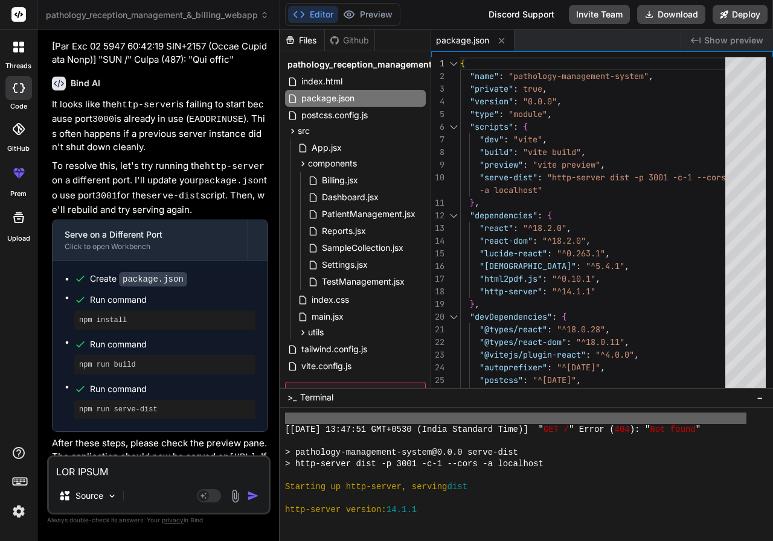
scroll to position [1630, 0]
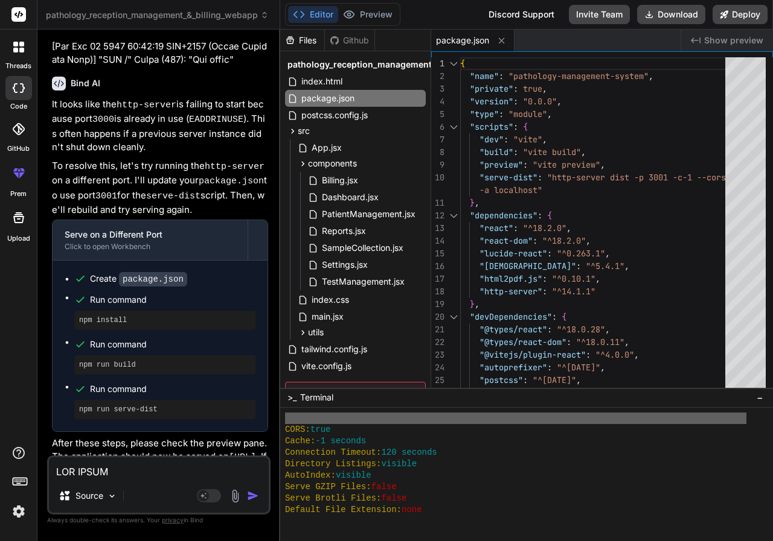
click at [348, 36] on div "Github" at bounding box center [349, 40] width 49 height 12
click at [351, 42] on div "Github" at bounding box center [349, 40] width 49 height 12
click at [377, 13] on button "Preview" at bounding box center [367, 14] width 59 height 17
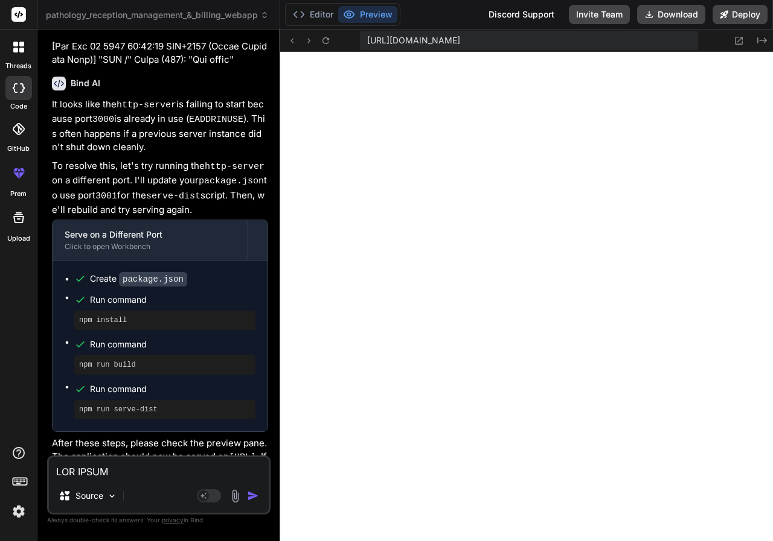
click at [460, 43] on span "https://u3uk0f35zsjjbn9cprh6fq9h0p4tm2-wnxx--3001--96435430.local-corp.webconta…" at bounding box center [413, 40] width 93 height 12
click at [460, 40] on span "https://u3uk0f35zsjjbn9cprh6fq9h0p4tm2-wnxx--3001--96435430.local-corp.webconta…" at bounding box center [413, 40] width 93 height 12
click at [732, 39] on button at bounding box center [739, 40] width 14 height 14
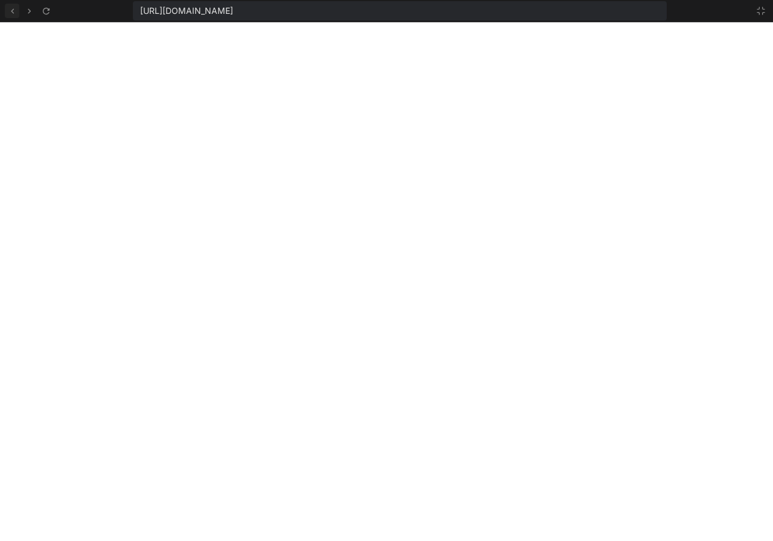
click at [11, 10] on icon at bounding box center [12, 10] width 3 height 5
click at [16, 15] on icon at bounding box center [12, 11] width 10 height 10
click at [756, 12] on icon at bounding box center [761, 11] width 10 height 10
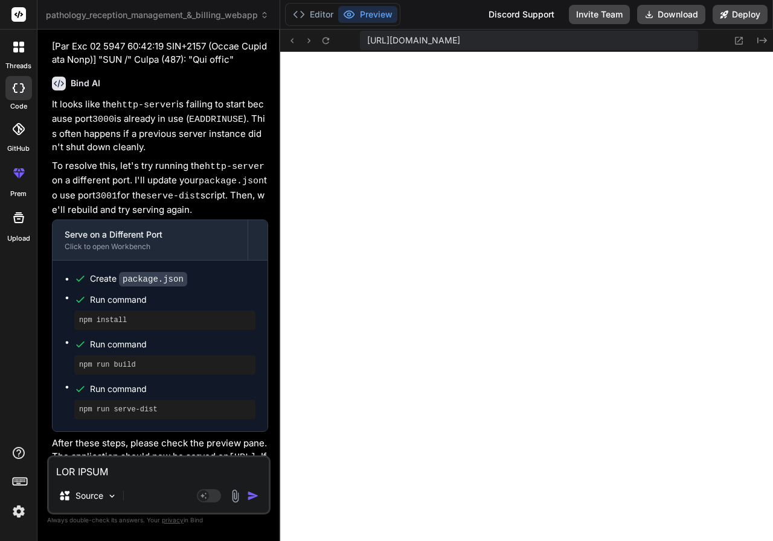
click at [220, 476] on textarea at bounding box center [159, 468] width 220 height 22
type textarea "N"
type textarea "x"
type textarea "NO"
type textarea "x"
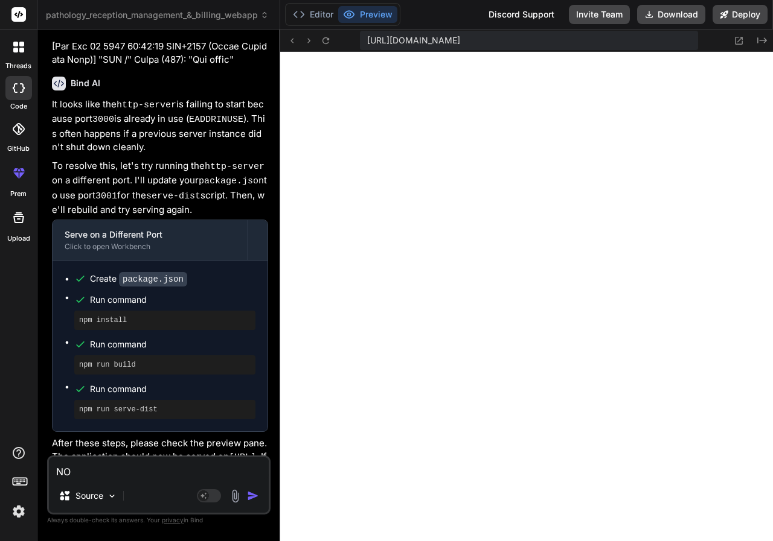
type textarea "NO"
type textarea "x"
type textarea "NO P"
type textarea "x"
type textarea "NO PR"
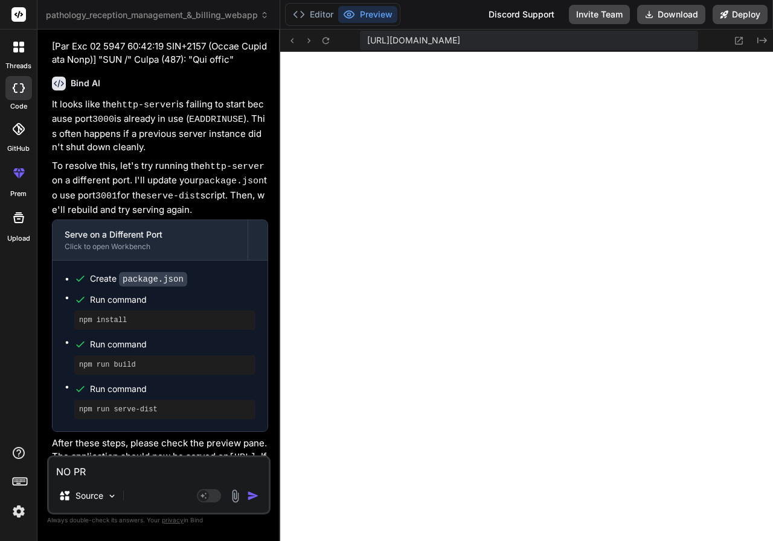
type textarea "x"
type textarea "NO PRE"
type textarea "x"
type textarea "NO PREV"
type textarea "x"
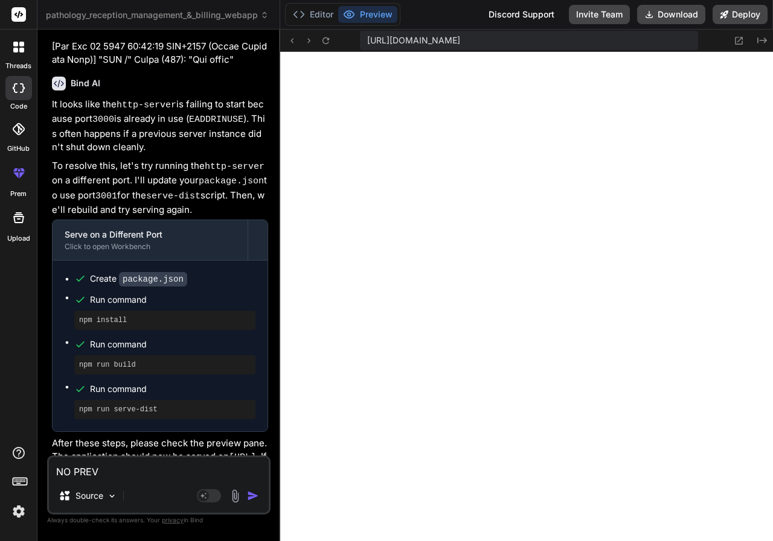
type textarea "NO PREVI"
type textarea "x"
type textarea "NO PREVIE"
type textarea "x"
type textarea "NO PREVIEW"
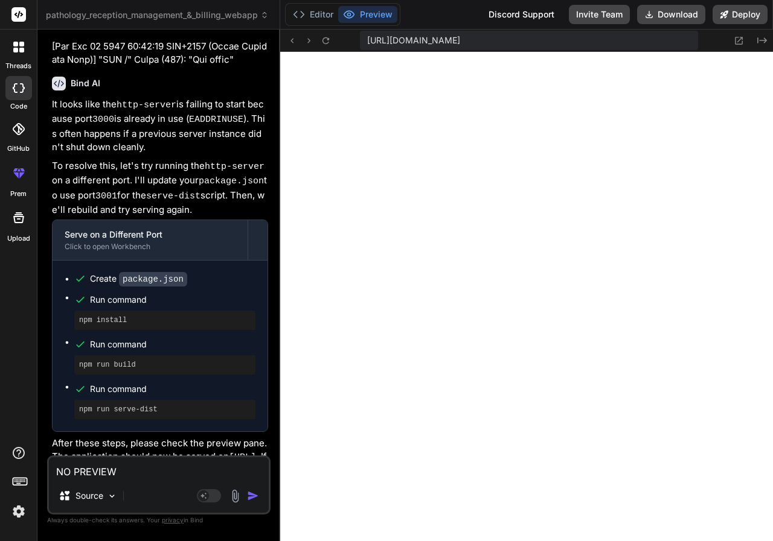
type textarea "x"
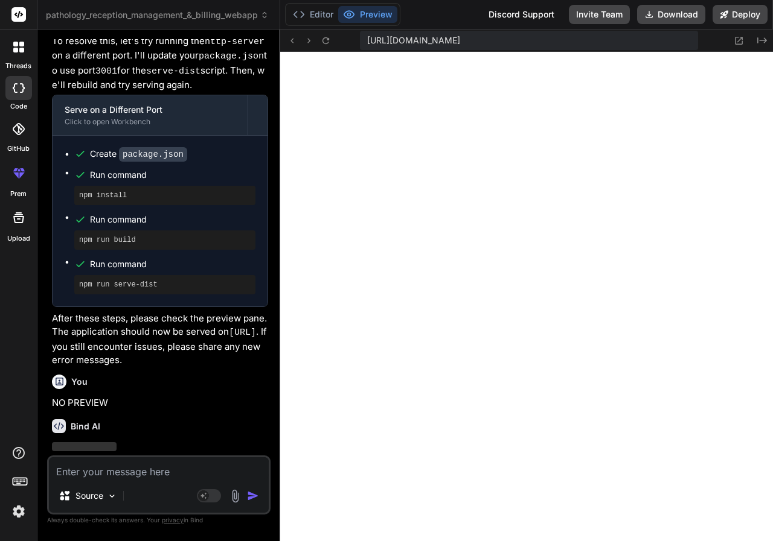
scroll to position [3478, 0]
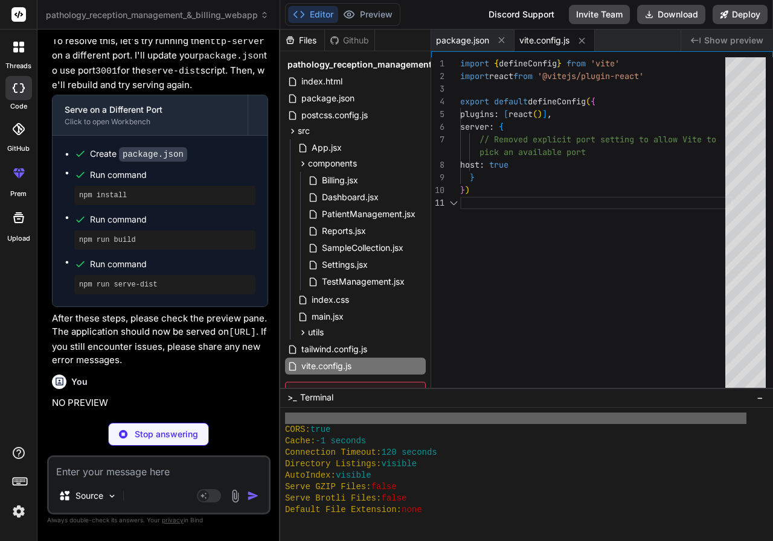
type textarea "x"
type textarea "})"
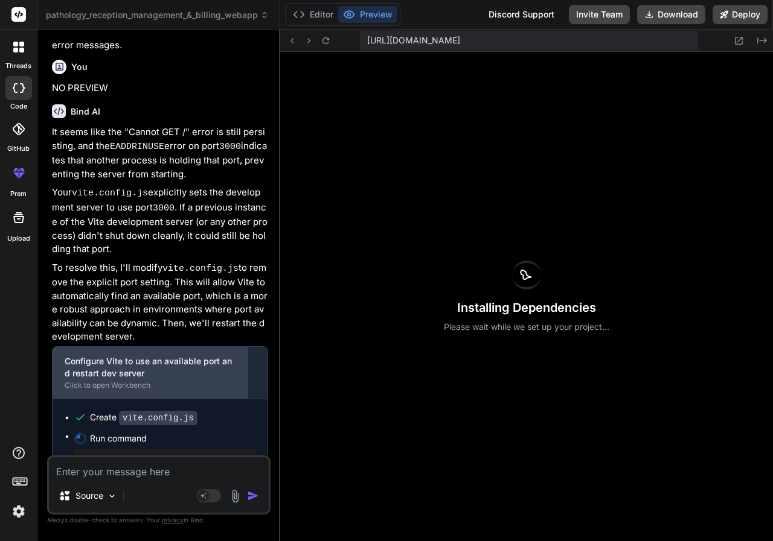
scroll to position [3840, 0]
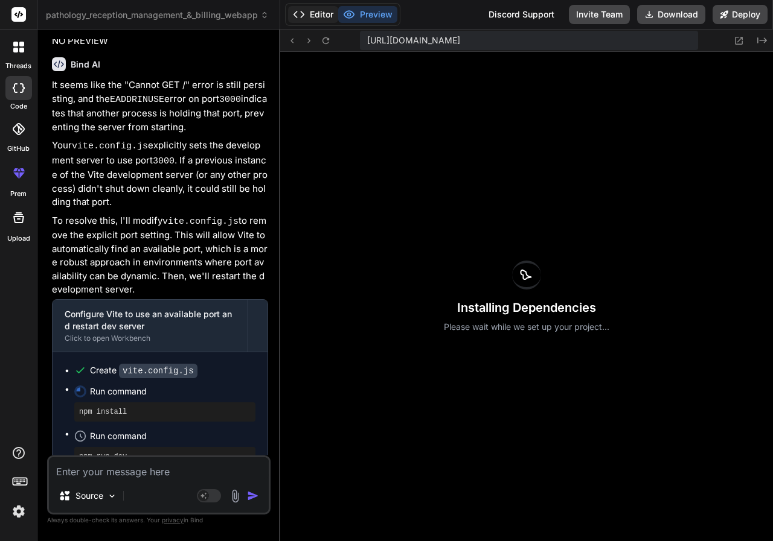
click at [322, 21] on button "Editor" at bounding box center [313, 14] width 50 height 17
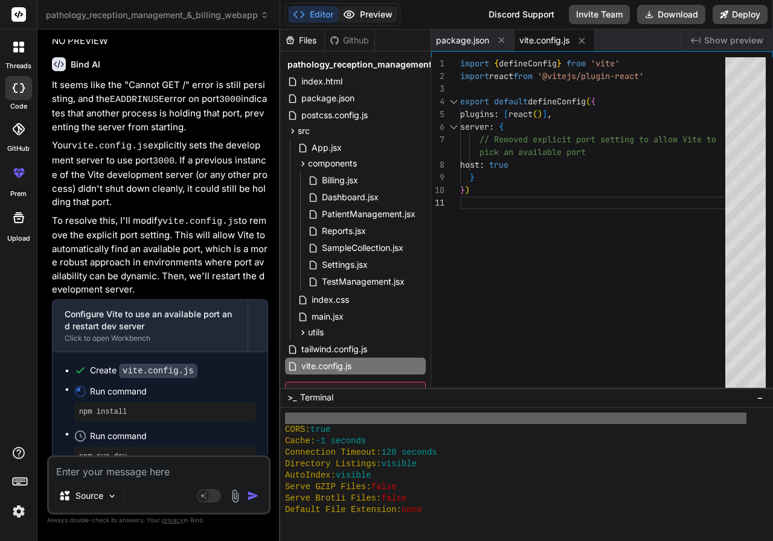
click at [377, 14] on button "Preview" at bounding box center [367, 14] width 59 height 17
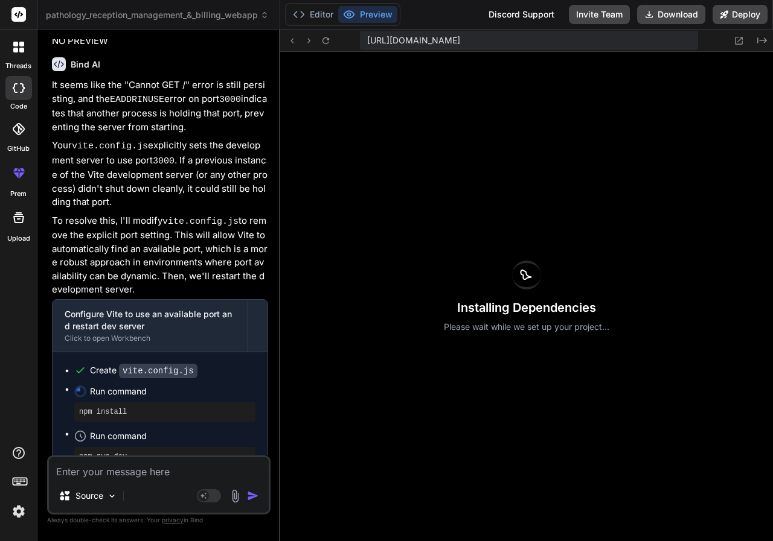
type textarea "x"
